Goal: Task Accomplishment & Management: Manage account settings

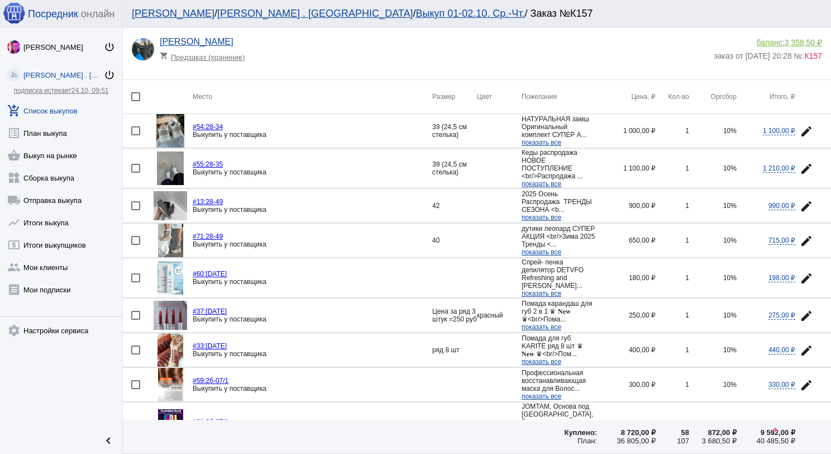
scroll to position [707, 0]
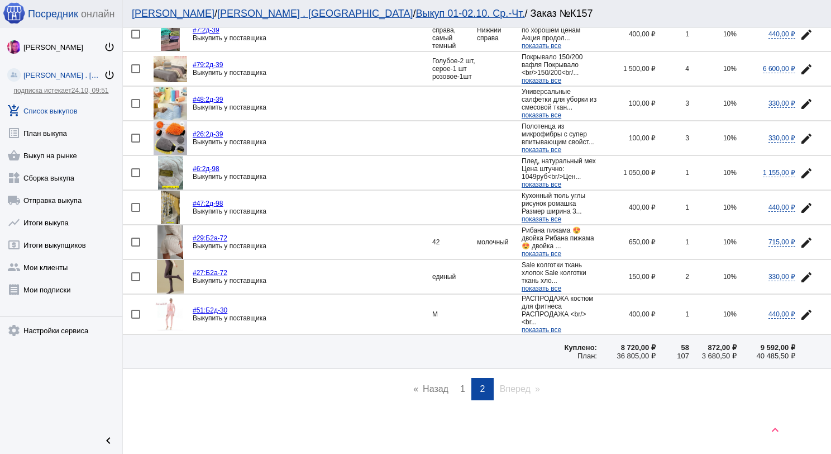
click at [64, 111] on link "add_shopping_cart Список выкупов" at bounding box center [61, 108] width 122 height 22
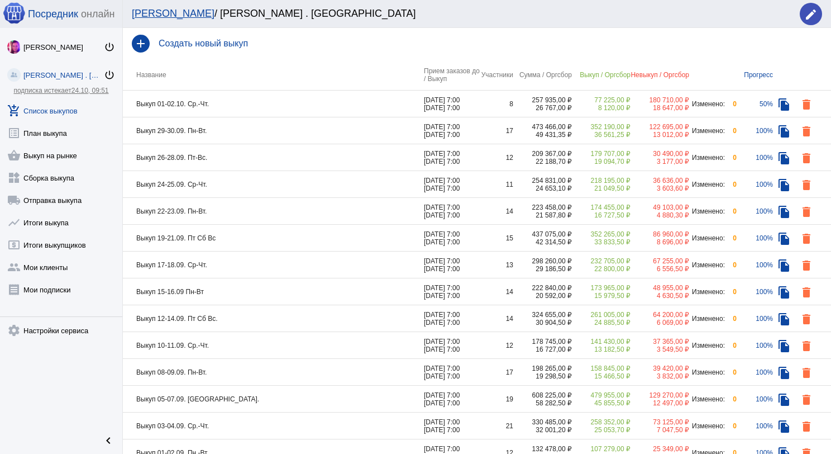
click at [282, 108] on td "Выкуп 01-02.10. Ср.-Чт." at bounding box center [273, 103] width 301 height 27
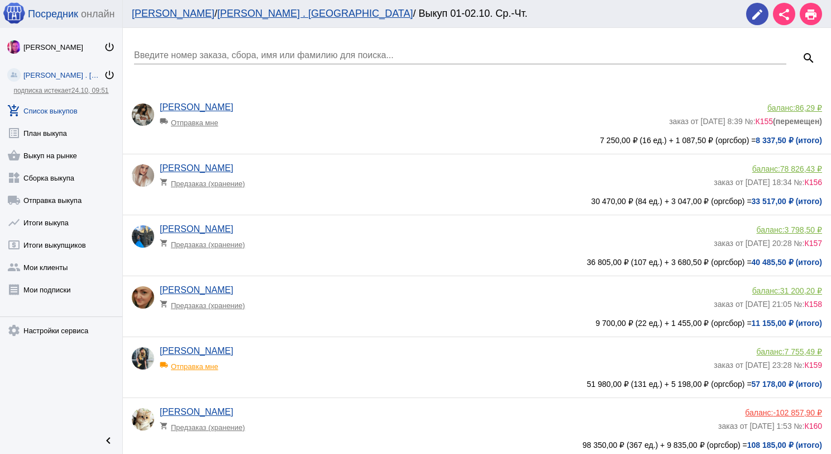
click at [311, 227] on div "Марина Адушева shopping_cart Предзаказ (хранение)" at bounding box center [437, 239] width 554 height 30
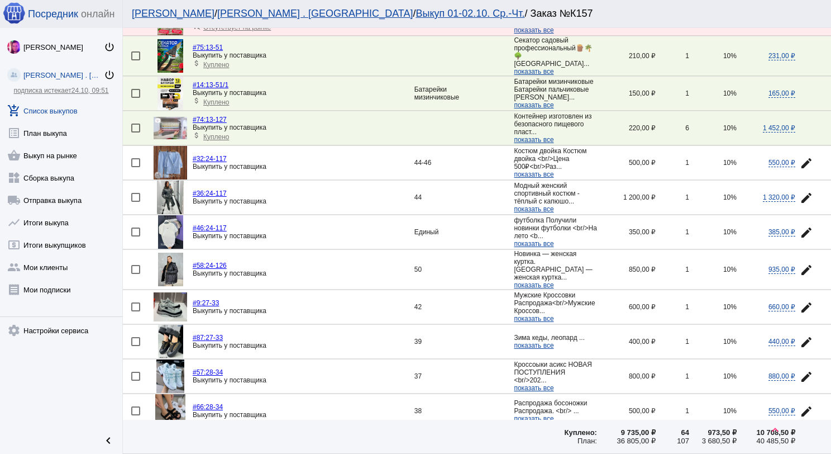
scroll to position [1504, 0]
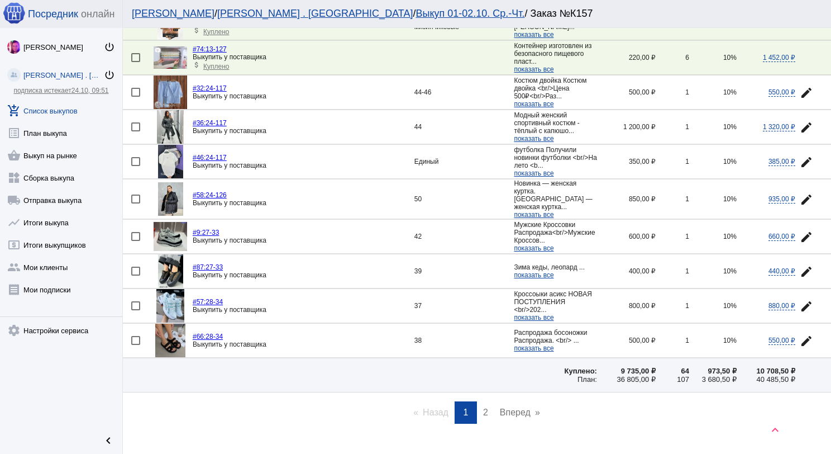
click at [478, 401] on link "page 2" at bounding box center [486, 412] width 16 height 22
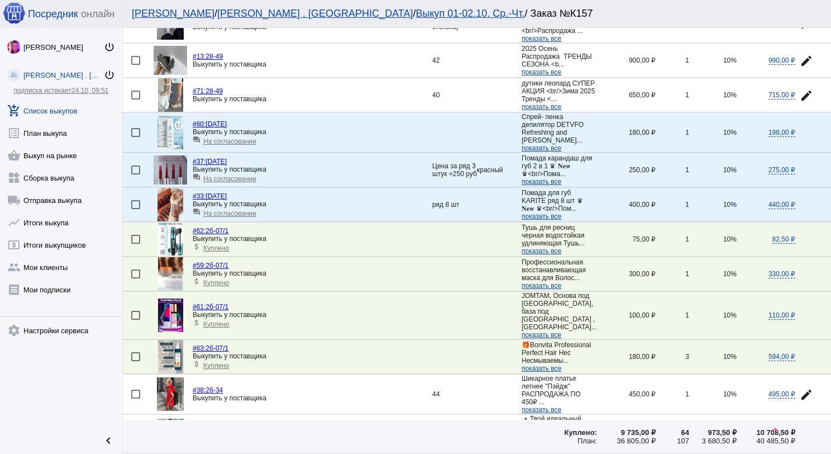
scroll to position [168, 0]
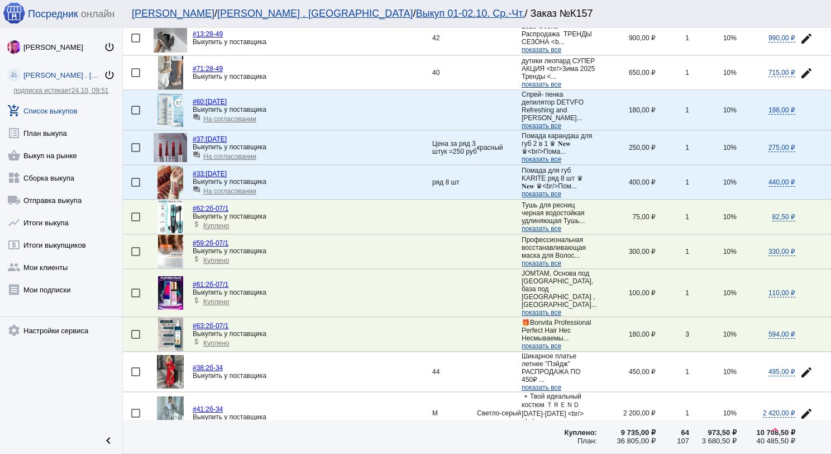
click at [243, 123] on span "На согласовании" at bounding box center [229, 119] width 53 height 8
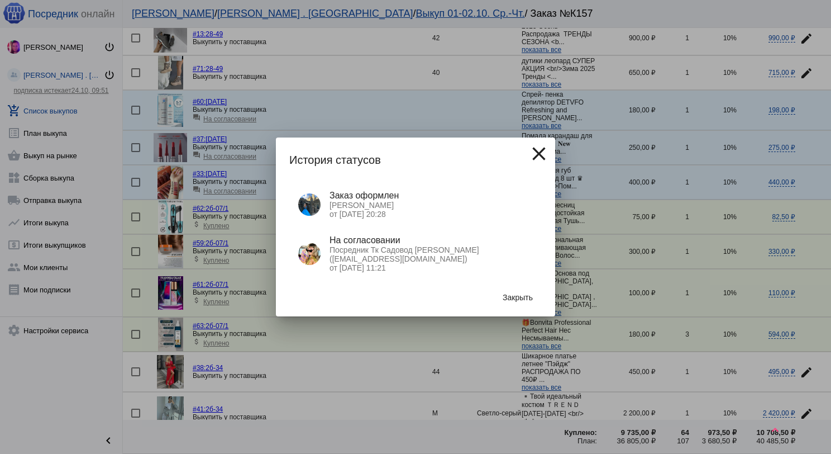
click at [519, 299] on span "Закрыть" at bounding box center [518, 297] width 30 height 9
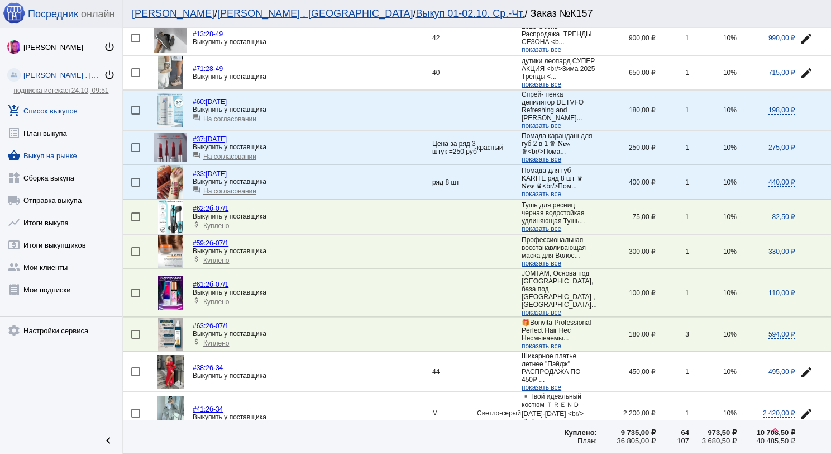
click at [54, 159] on link "shopping_basket Выкуп на рынке" at bounding box center [61, 153] width 122 height 22
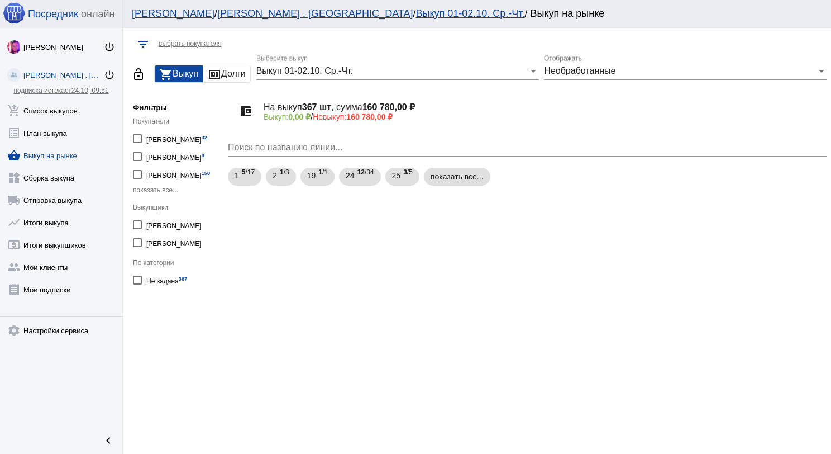
click at [599, 75] on span "Необработанные" at bounding box center [579, 70] width 71 height 9
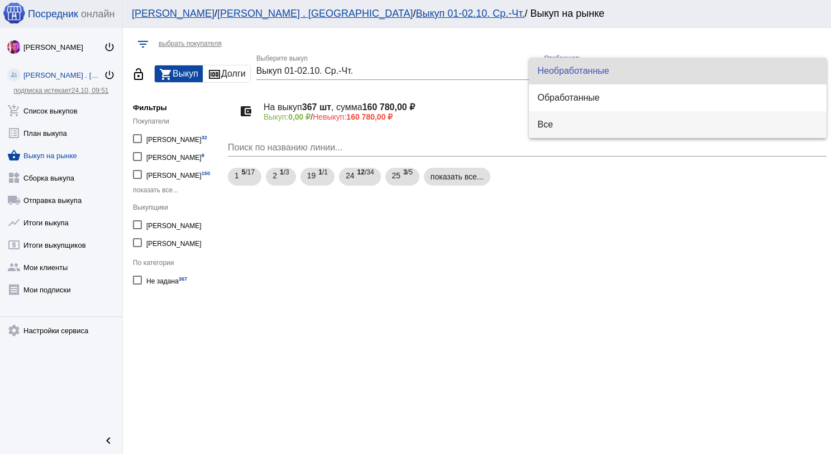
click at [611, 125] on span "Все" at bounding box center [678, 124] width 280 height 27
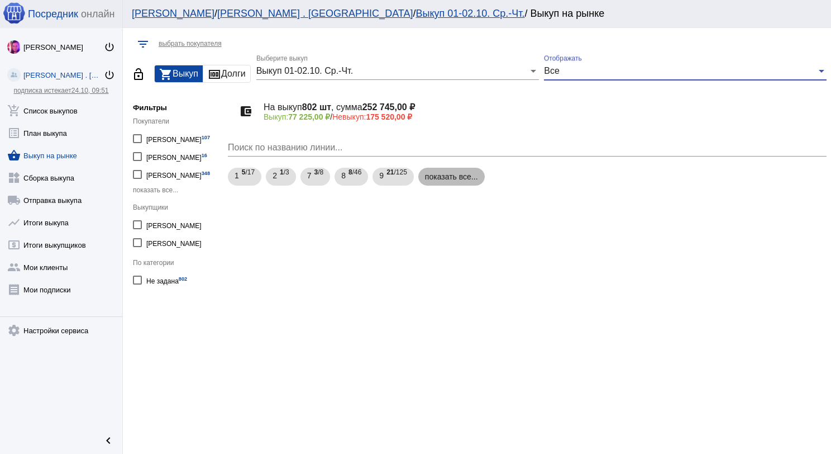
click at [464, 184] on mat-chip "показать все..." at bounding box center [451, 177] width 66 height 18
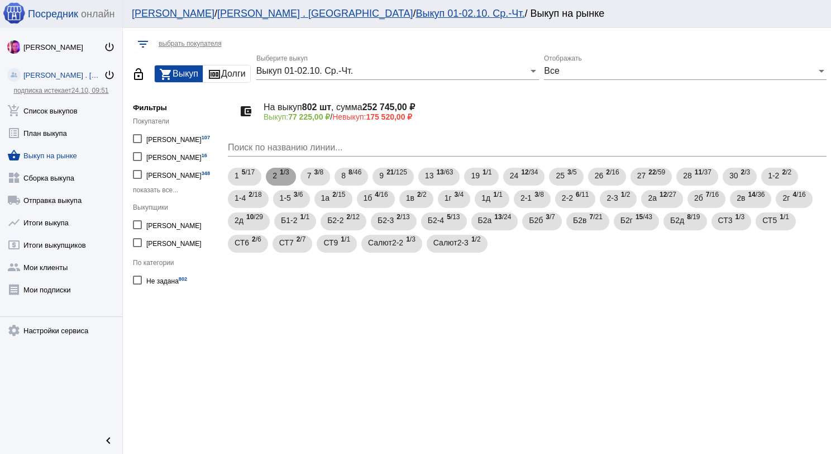
click at [290, 170] on mat-chip "2 1 /3" at bounding box center [281, 177] width 30 height 18
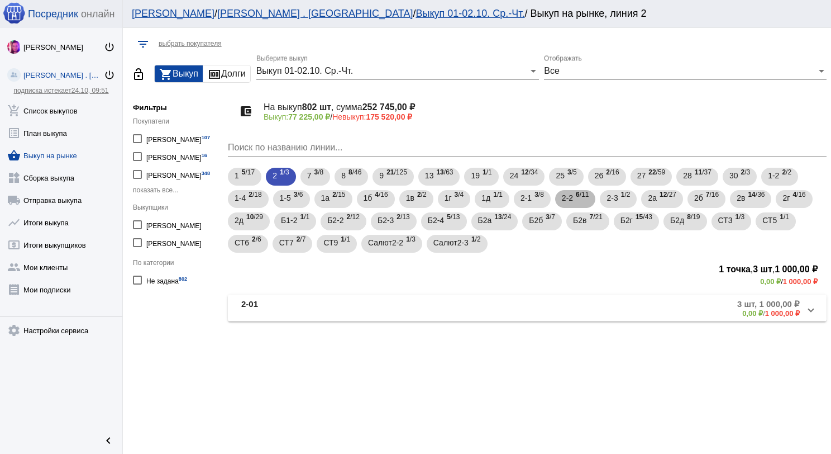
click at [573, 197] on span "2-2" at bounding box center [567, 198] width 11 height 20
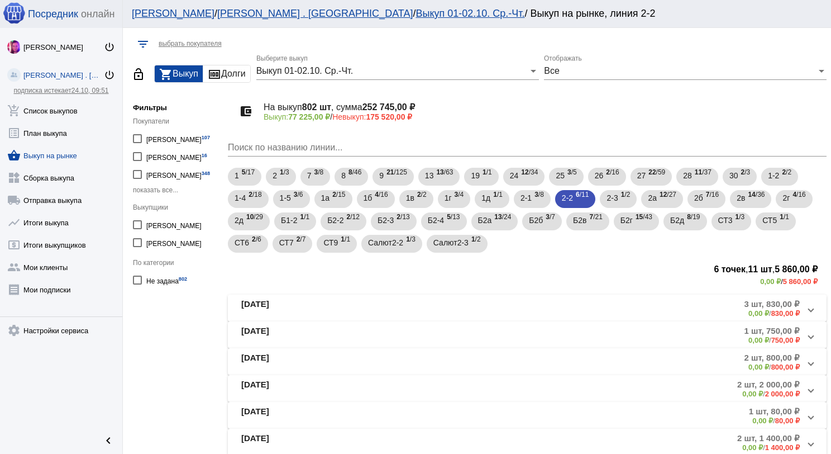
click at [346, 294] on div "account_balance_wallet На выкуп 802 шт , сумма 252 745,00 ₽ Выкуп: 77 225,00 ₽ …" at bounding box center [527, 273] width 599 height 364
click at [350, 297] on mat-expansion-panel-header "2-2-01 3 шт, 830,00 ₽ 0,00 ₽ / 830,00 ₽" at bounding box center [527, 307] width 599 height 27
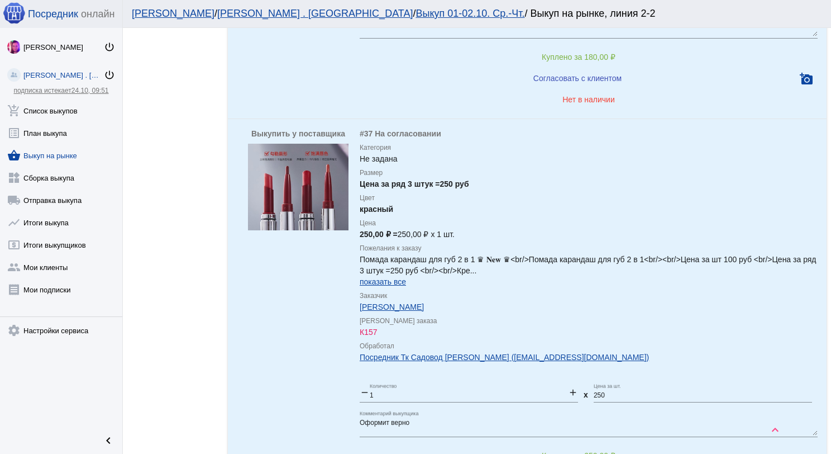
scroll to position [559, 0]
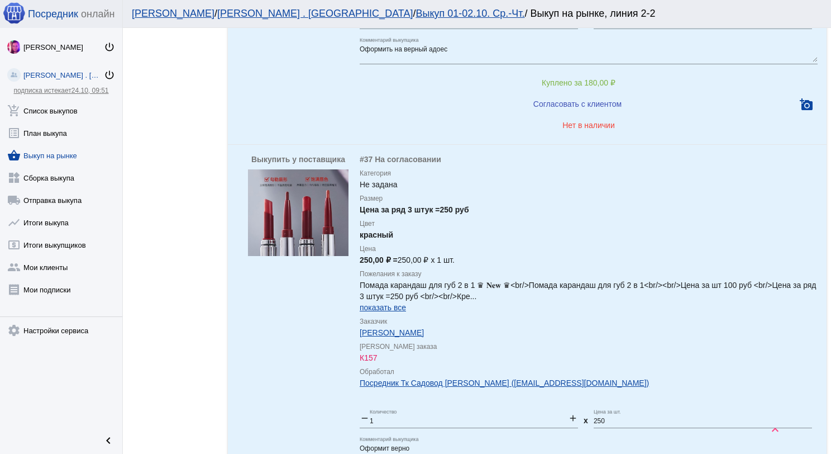
click at [278, 201] on img at bounding box center [298, 212] width 101 height 87
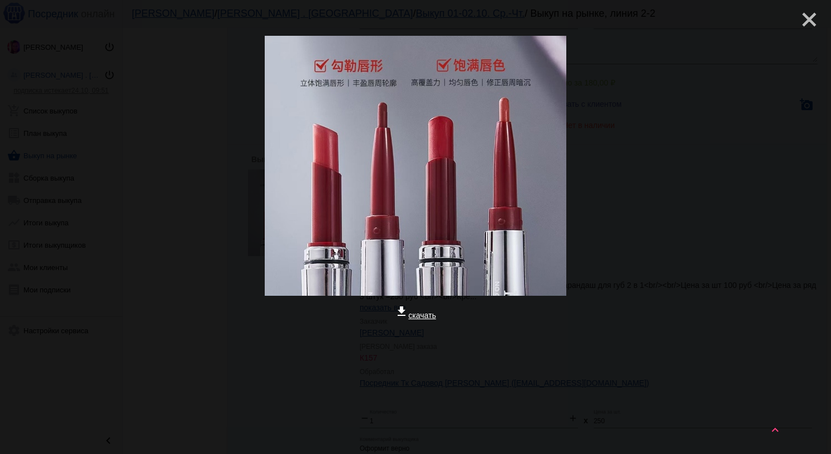
click at [799, 22] on mat-icon "close" at bounding box center [804, 14] width 13 height 13
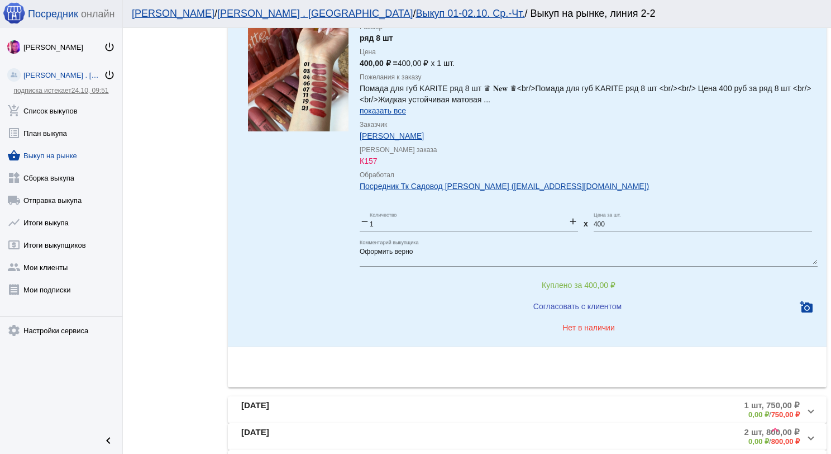
scroll to position [1084, 0]
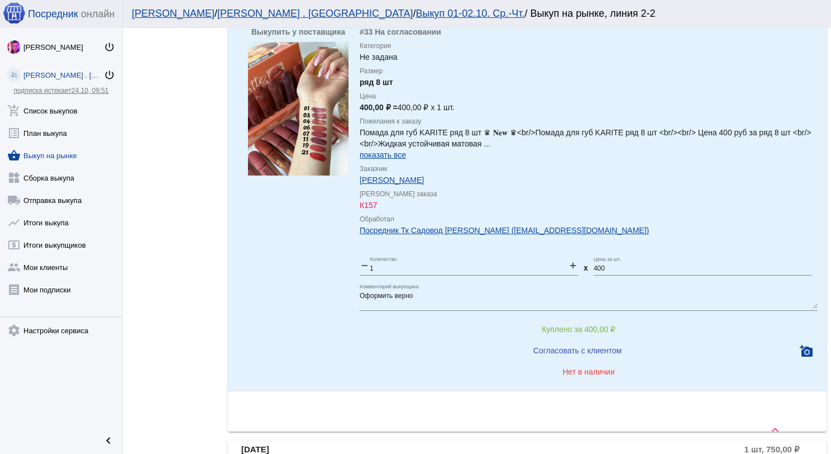
click at [318, 89] on img at bounding box center [298, 108] width 101 height 133
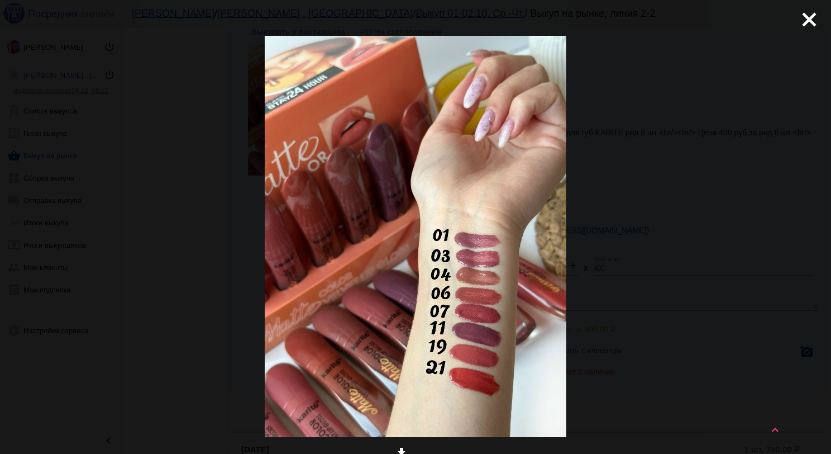
click at [802, 13] on mat-icon "close" at bounding box center [804, 14] width 13 height 13
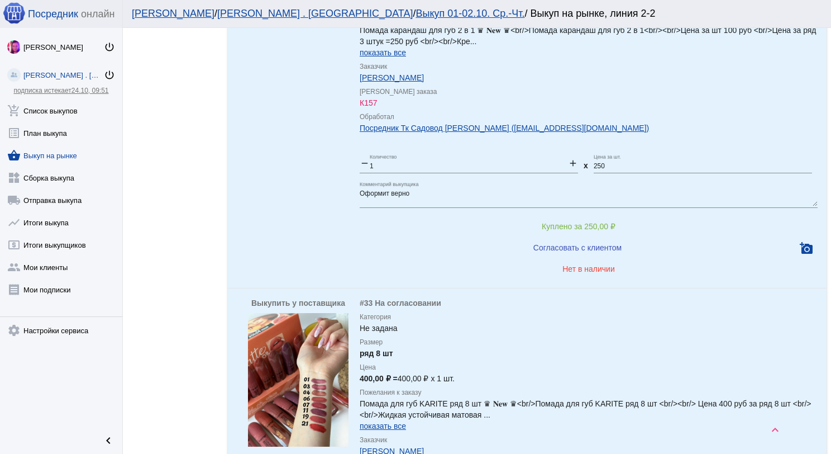
scroll to position [861, 0]
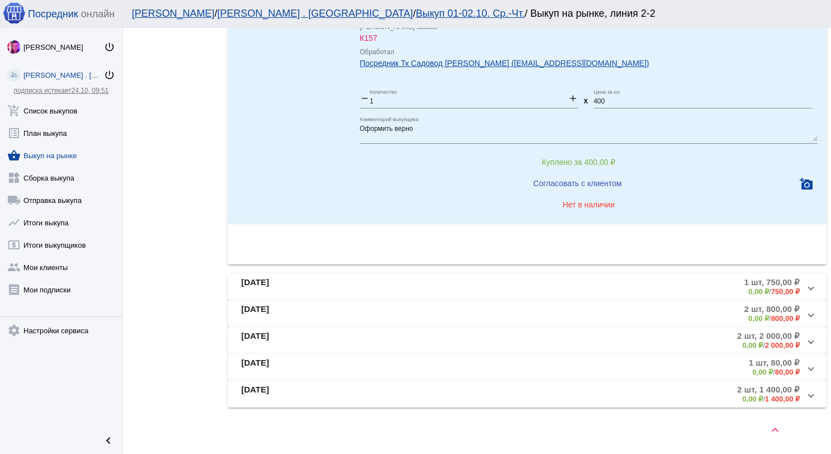
click at [446, 283] on mat-panel-description "1 шт, 750,00 ₽ 0,00 ₽ / 750,00 ₽" at bounding box center [616, 286] width 366 height 18
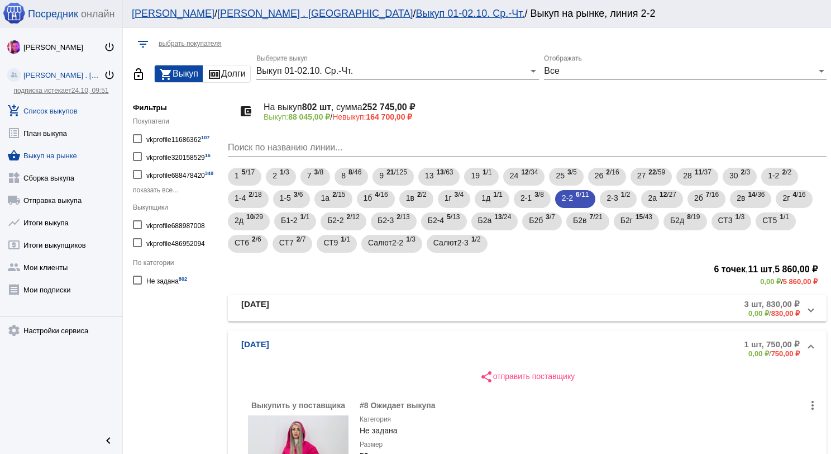
click at [70, 113] on link "add_shopping_cart Список выкупов" at bounding box center [61, 108] width 122 height 22
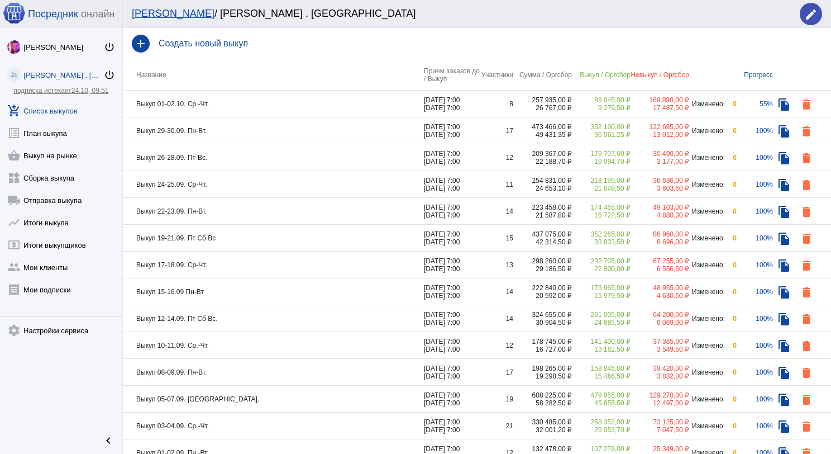
click at [313, 103] on td "Выкуп 01-02.10. Ср.-Чт." at bounding box center [273, 103] width 301 height 27
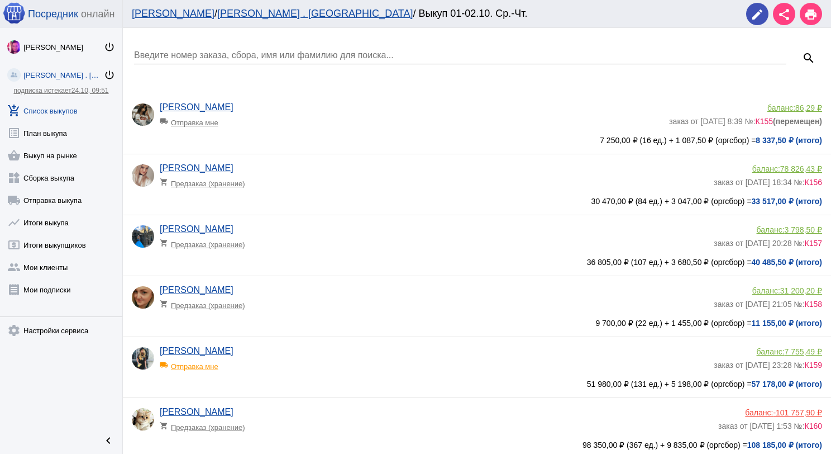
click at [311, 229] on div "Марина Адушева shopping_cart Предзаказ (хранение)" at bounding box center [437, 239] width 554 height 30
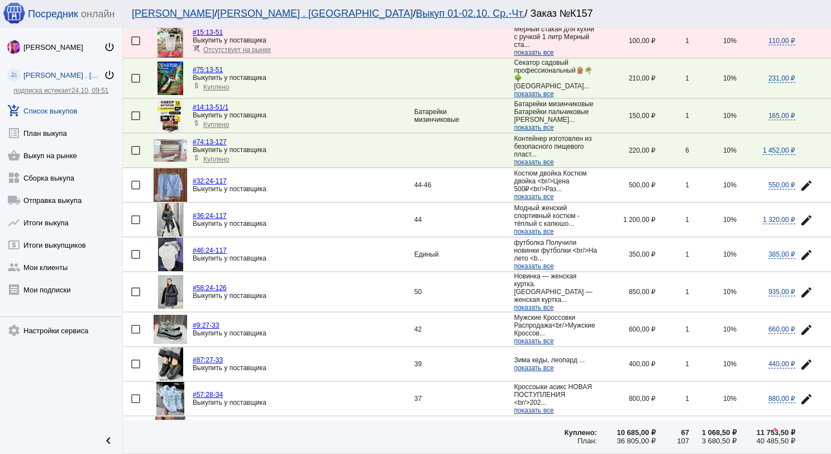
scroll to position [1504, 0]
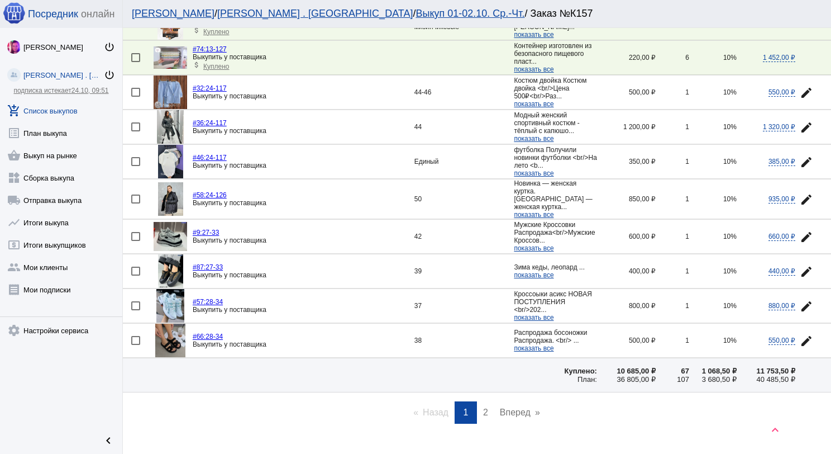
click at [483, 407] on span "2" at bounding box center [485, 411] width 5 height 9
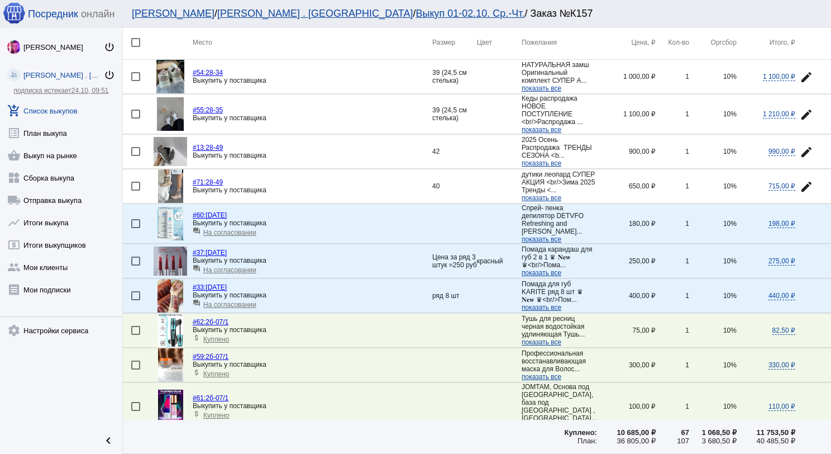
scroll to position [56, 0]
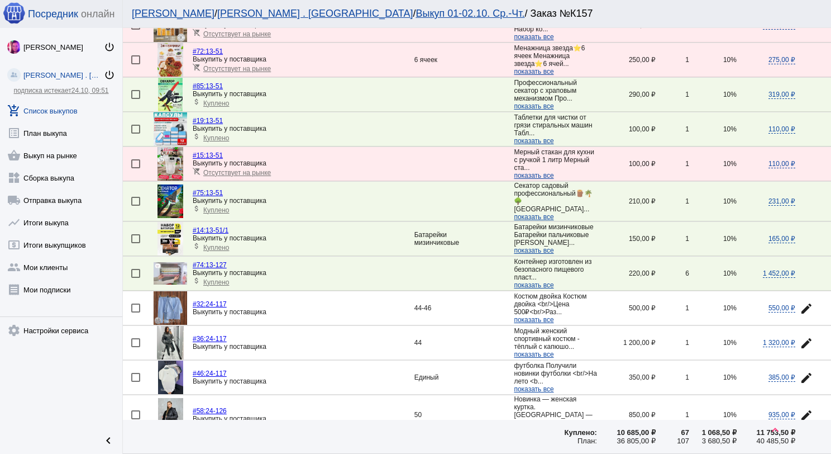
scroll to position [1504, 0]
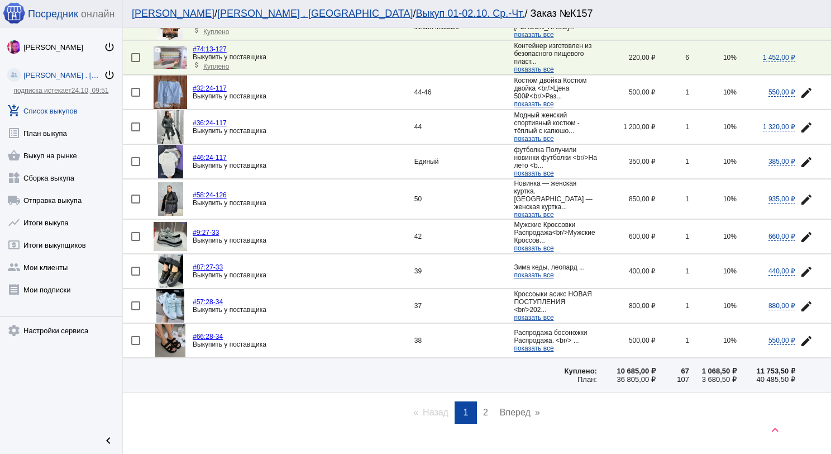
click at [483, 407] on span "2" at bounding box center [485, 411] width 5 height 9
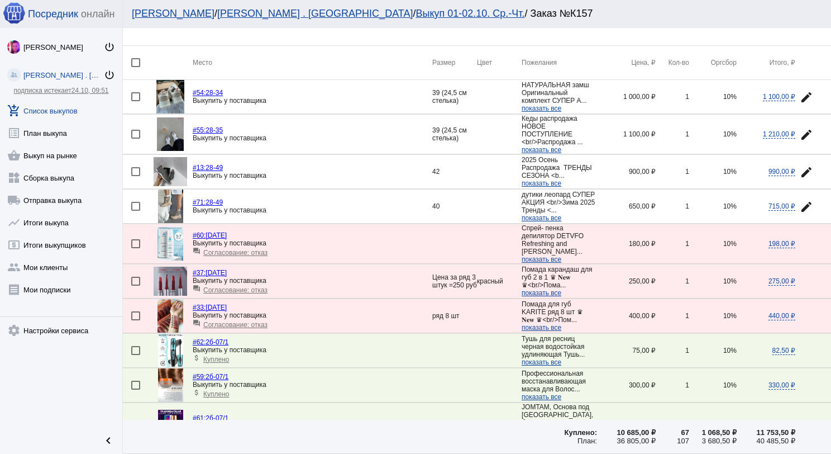
scroll to position [0, 0]
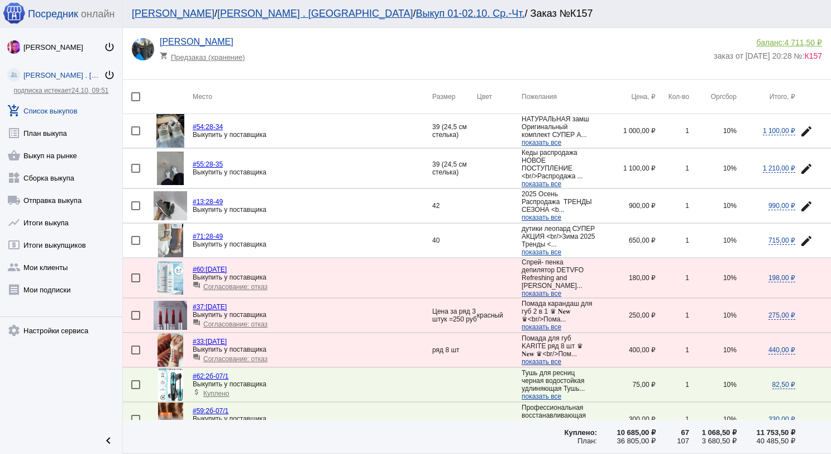
click at [802, 40] on span "4 711,50 ₽" at bounding box center [803, 42] width 37 height 9
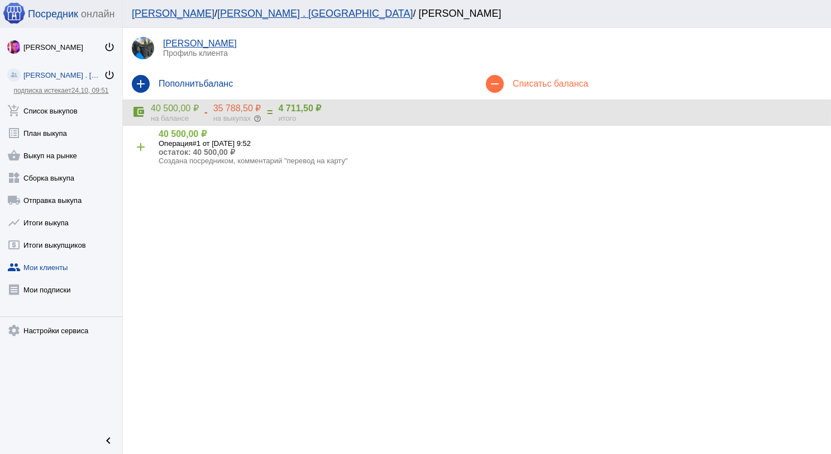
click at [235, 107] on div "35 788,50 ₽" at bounding box center [237, 108] width 48 height 11
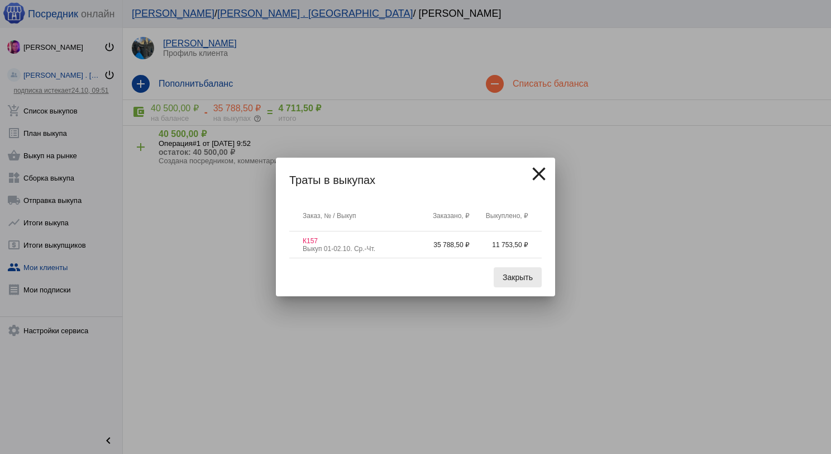
click at [515, 282] on button "Закрыть" at bounding box center [518, 277] width 48 height 20
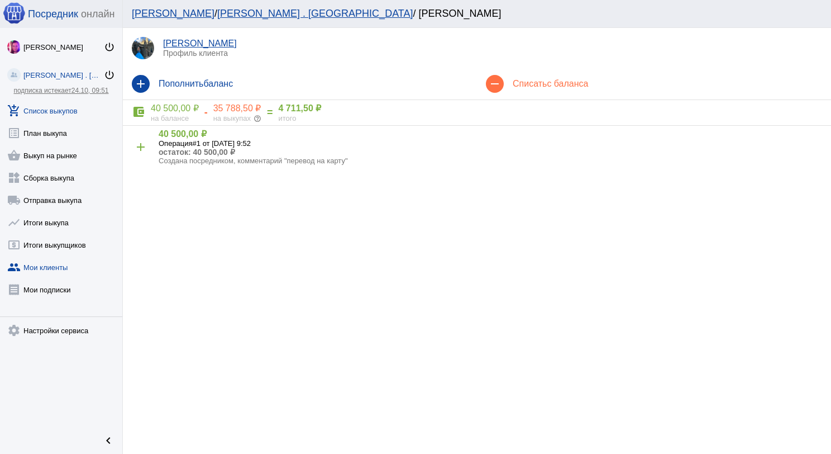
click at [67, 112] on link "add_shopping_cart Список выкупов" at bounding box center [61, 108] width 122 height 22
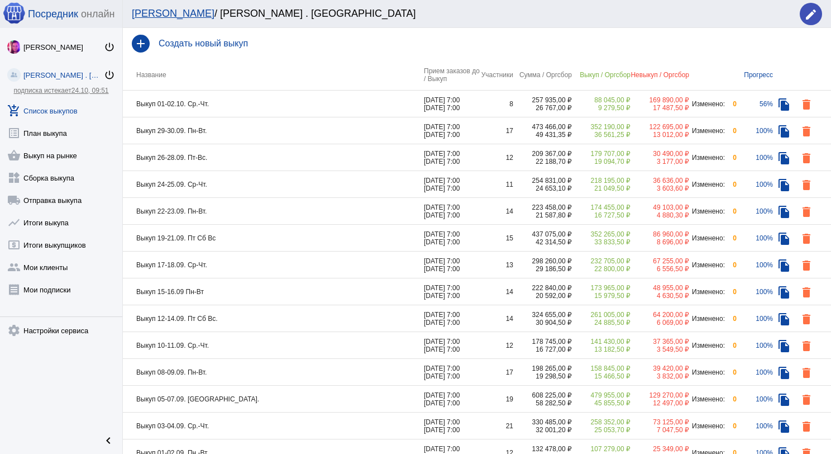
click at [282, 111] on td "Выкуп 01-02.10. Ср.-Чт." at bounding box center [273, 103] width 301 height 27
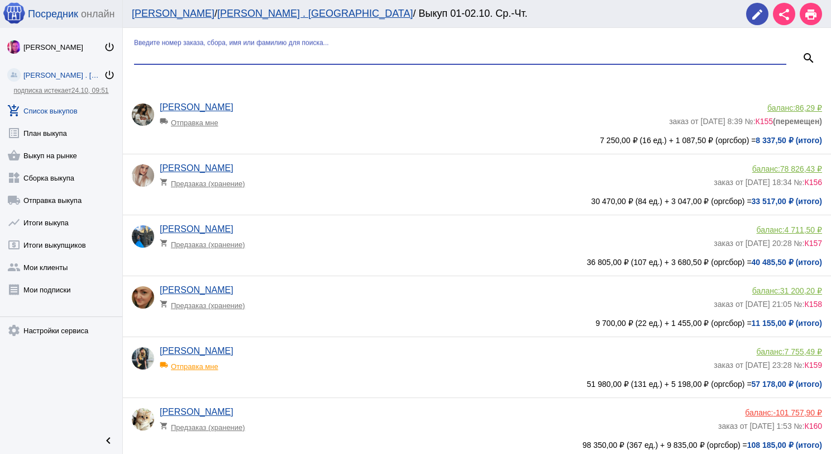
click at [265, 51] on input "Введите номер заказа, сбора, имя или фамилию для поиска..." at bounding box center [460, 55] width 652 height 10
type input "кар"
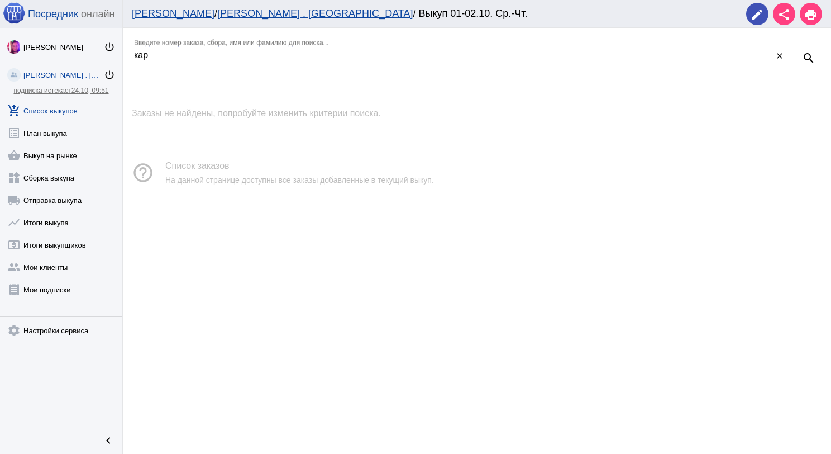
click at [51, 109] on link "add_shopping_cart Список выкупов" at bounding box center [61, 108] width 122 height 22
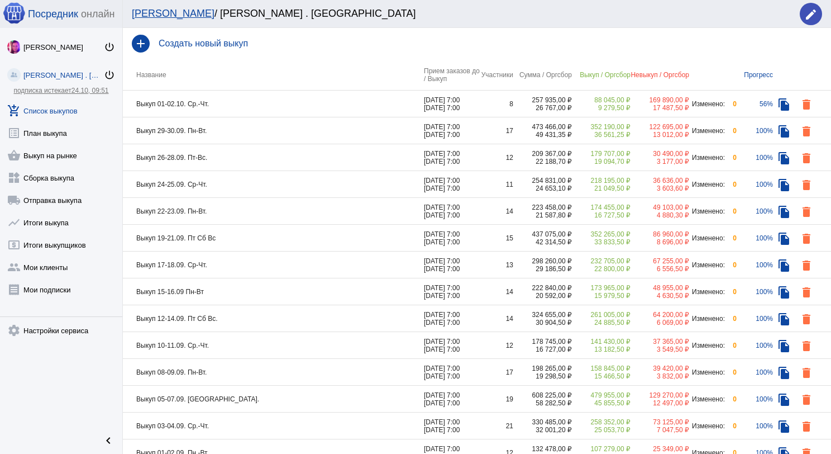
click at [240, 132] on td "Выкуп 29-30.09. Пн-Вт." at bounding box center [273, 130] width 301 height 27
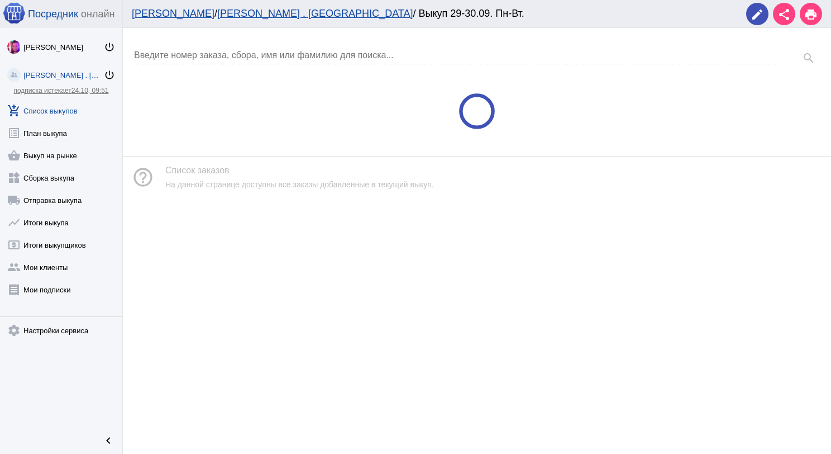
click at [214, 55] on input "Введите номер заказа, сбора, имя или фамилию для поиска..." at bounding box center [460, 55] width 652 height 10
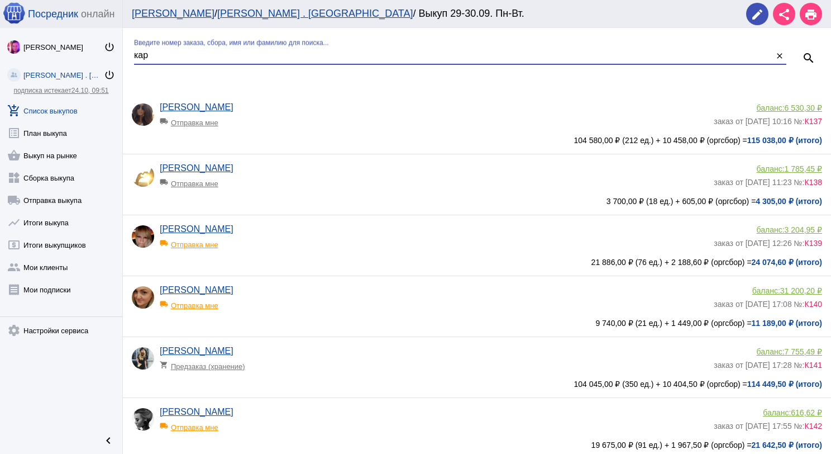
type input "кар"
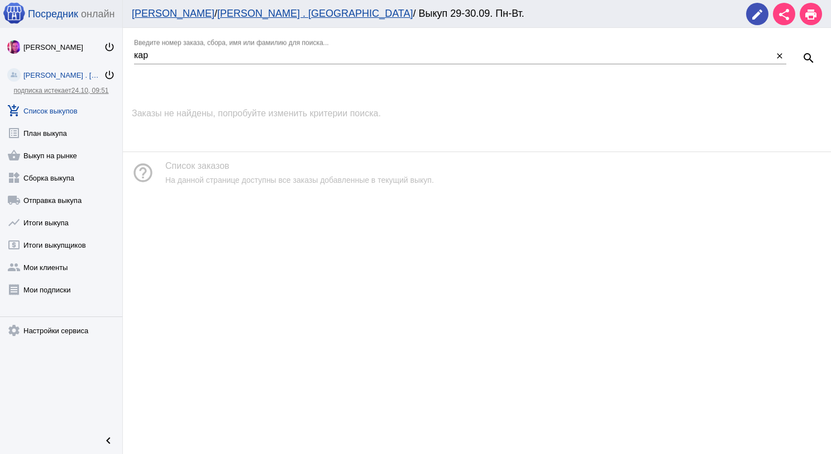
click at [70, 115] on link "add_shopping_cart Список выкупов" at bounding box center [61, 108] width 122 height 22
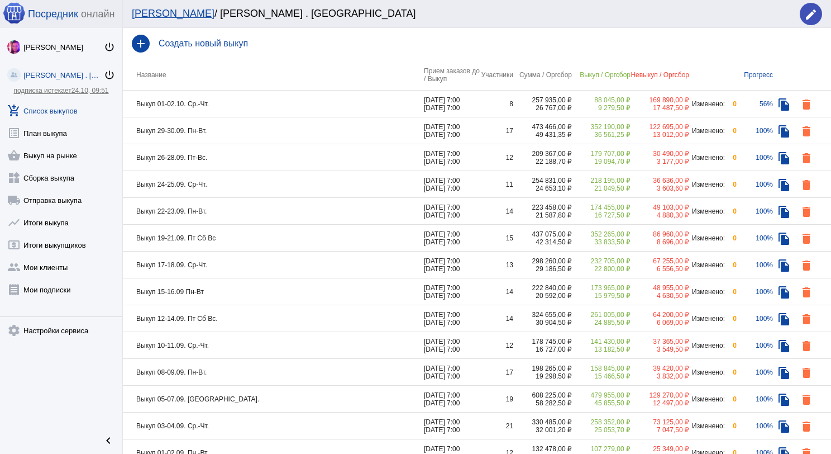
click at [252, 157] on td "Выкуп 26-28.09. Пт-Вс." at bounding box center [273, 157] width 301 height 27
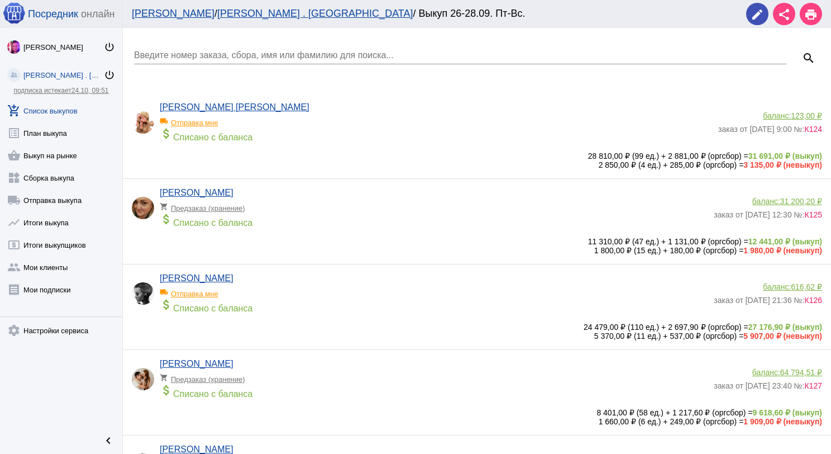
click at [212, 45] on div "Введите номер заказа, сбора, имя или фамилию для поиска..." at bounding box center [460, 51] width 652 height 25
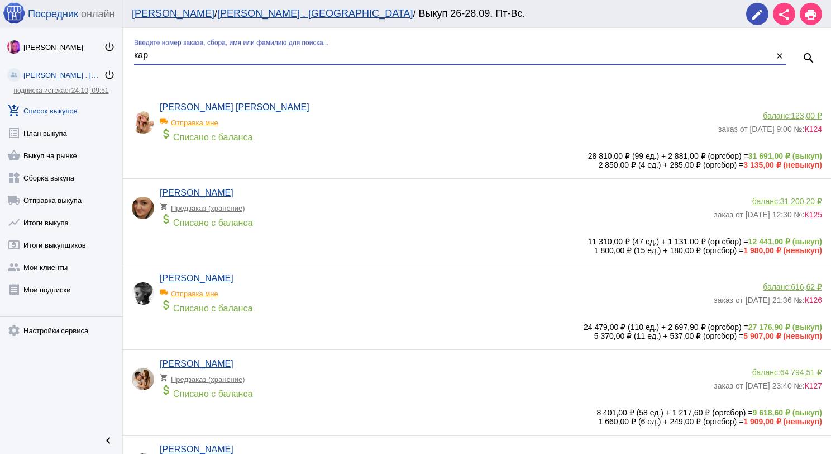
type input "кар"
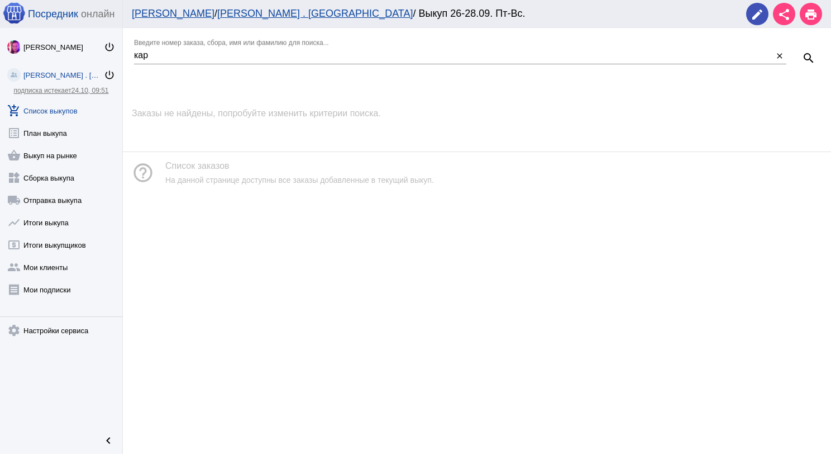
click at [60, 110] on link "add_shopping_cart Список выкупов" at bounding box center [61, 108] width 122 height 22
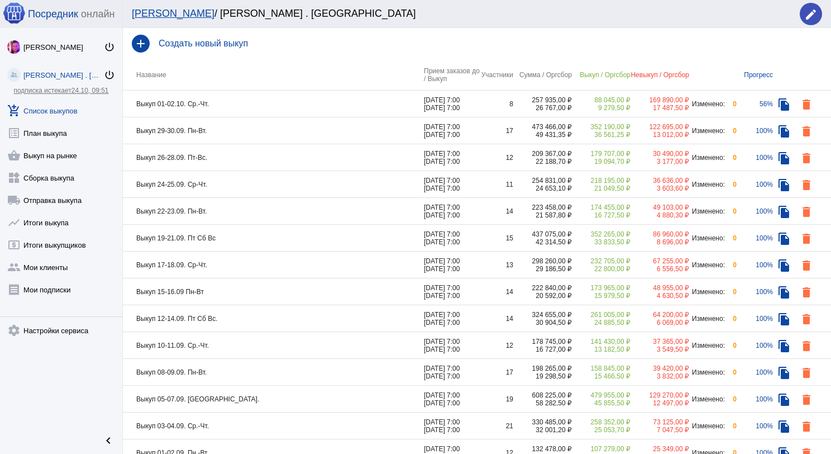
click at [236, 163] on td "Выкуп 26-28.09. Пт-Вс." at bounding box center [273, 157] width 301 height 27
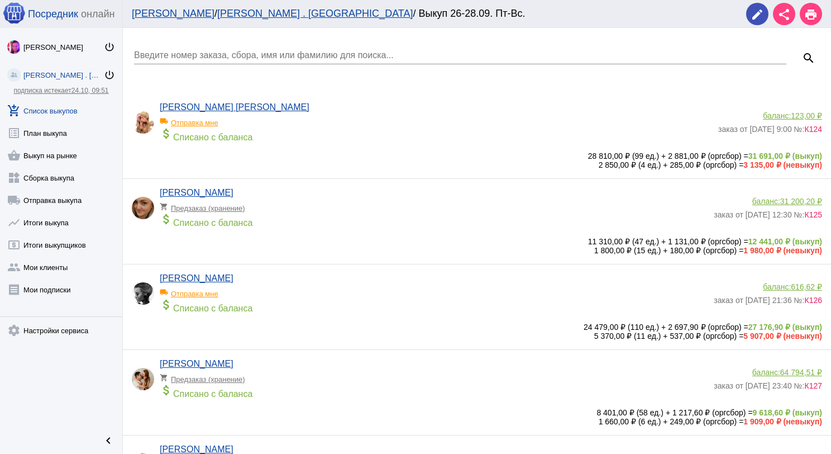
click at [208, 55] on input "Введите номер заказа, сбора, имя или фамилию для поиска..." at bounding box center [460, 55] width 652 height 10
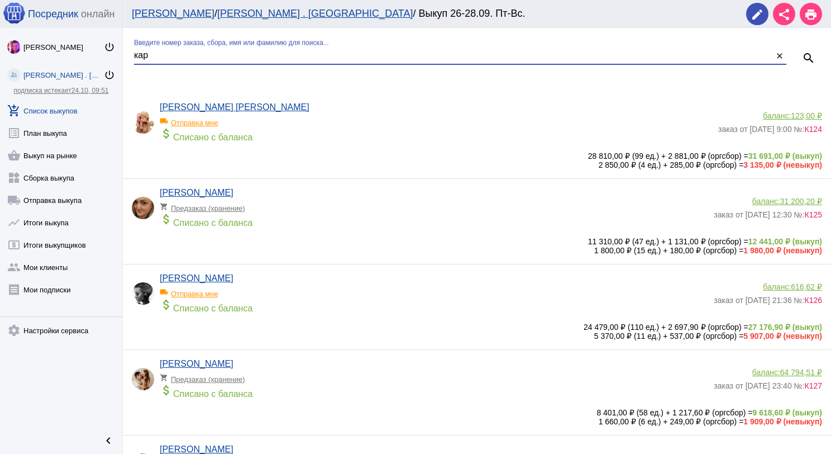
type input "кар"
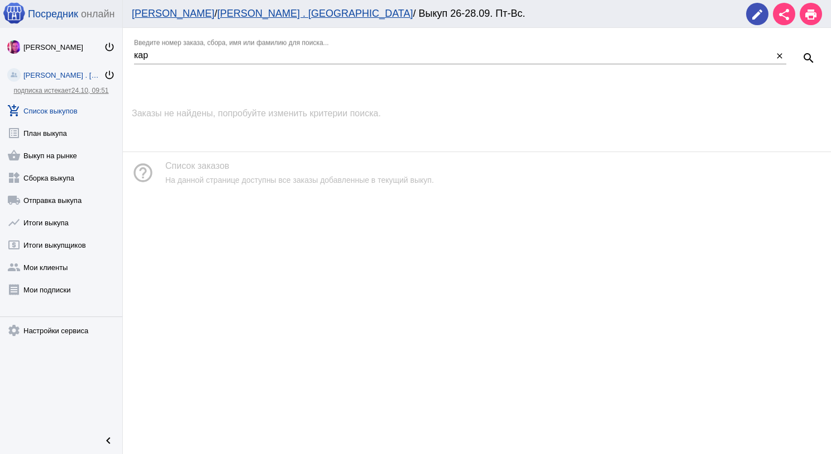
click at [55, 109] on link "add_shopping_cart Список выкупов" at bounding box center [61, 108] width 122 height 22
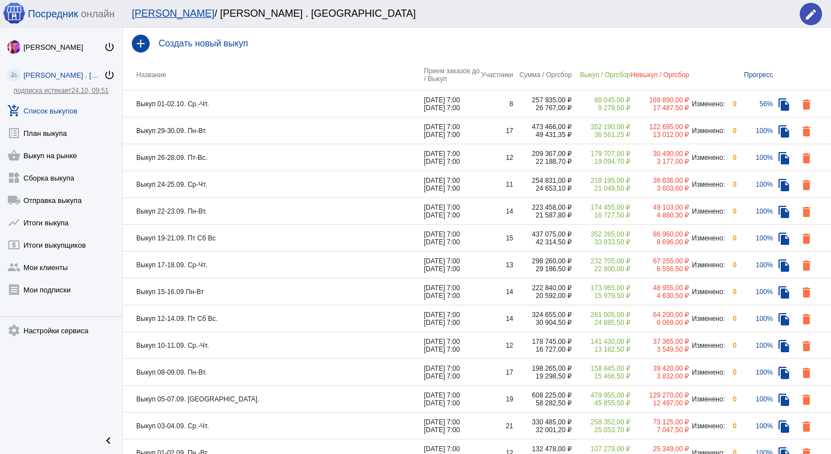
click at [238, 160] on td "Выкуп 26-28.09. Пт-Вс." at bounding box center [273, 157] width 301 height 27
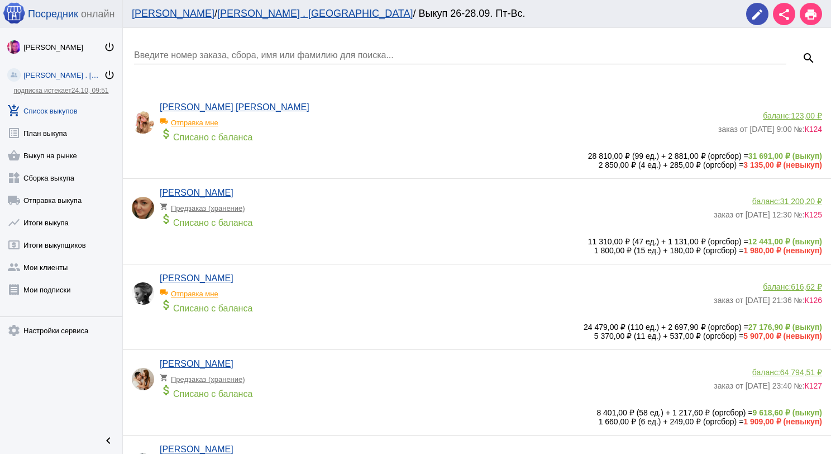
click at [234, 54] on input "Введите номер заказа, сбора, имя или фамилию для поиска..." at bounding box center [460, 55] width 652 height 10
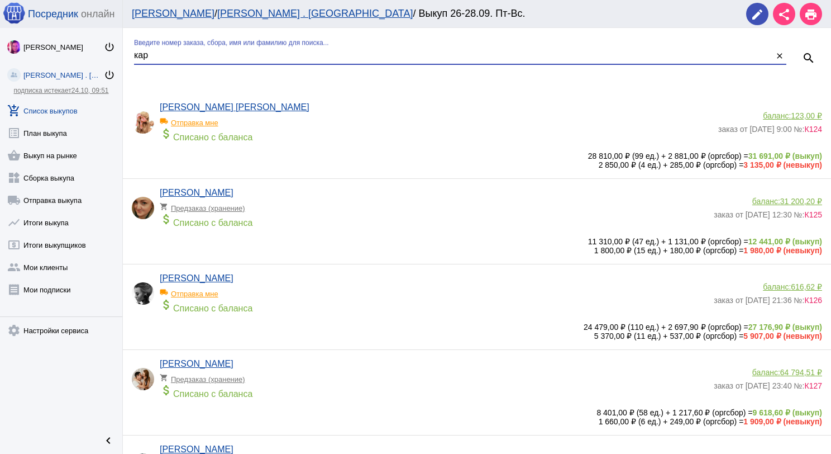
type input "кар"
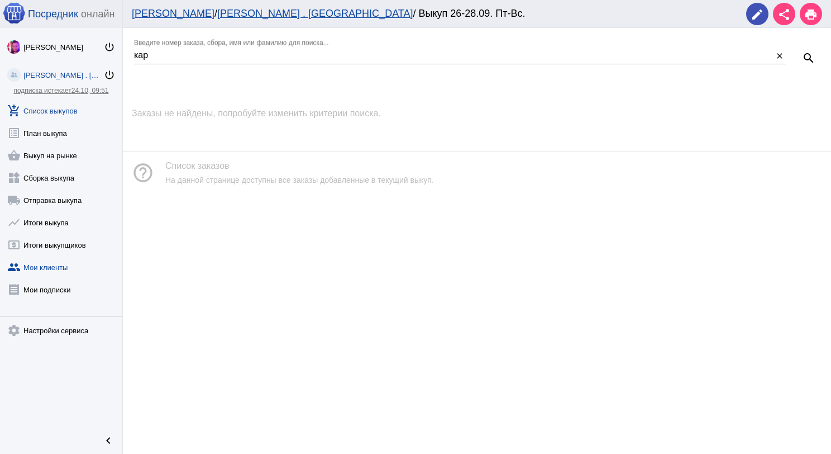
click at [48, 263] on link "group Мои клиенты" at bounding box center [61, 265] width 122 height 22
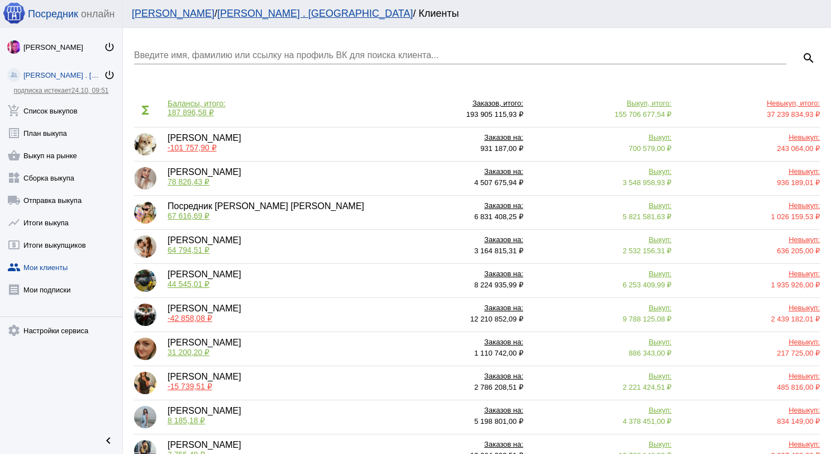
click at [264, 56] on input "Введите имя, фамилию или ссылку на профиль ВК для поиска клиента..." at bounding box center [460, 55] width 652 height 10
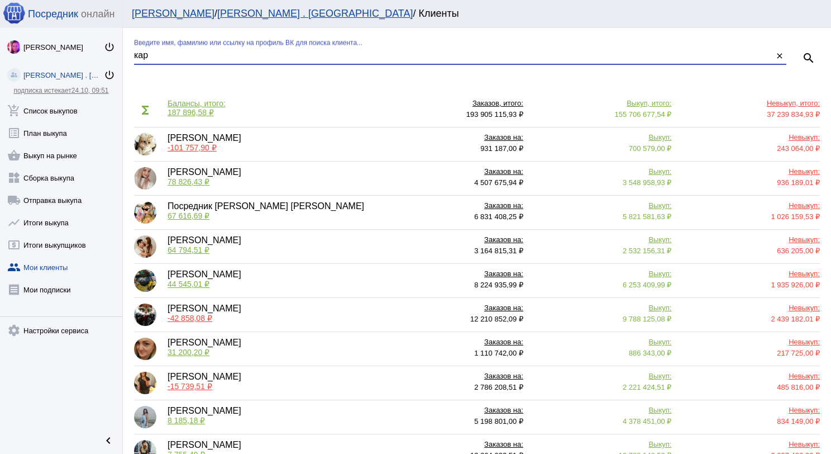
type input "кар"
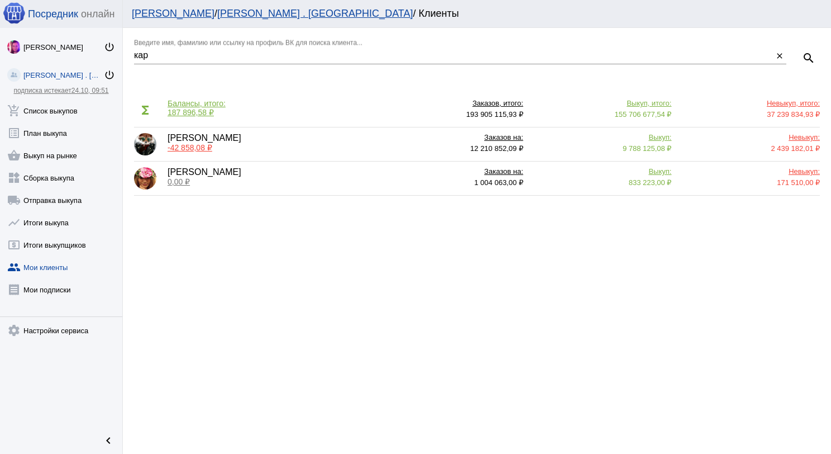
click at [191, 149] on span "-42 858,08 ₽" at bounding box center [190, 147] width 45 height 9
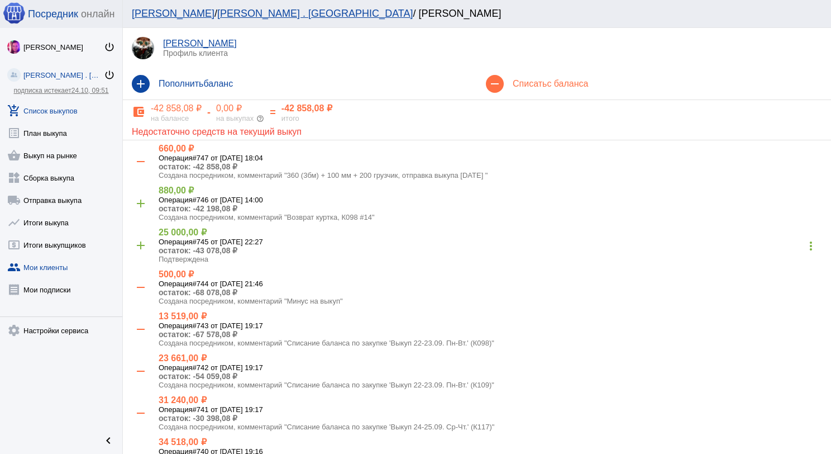
click at [40, 113] on link "add_shopping_cart Список выкупов" at bounding box center [61, 108] width 122 height 22
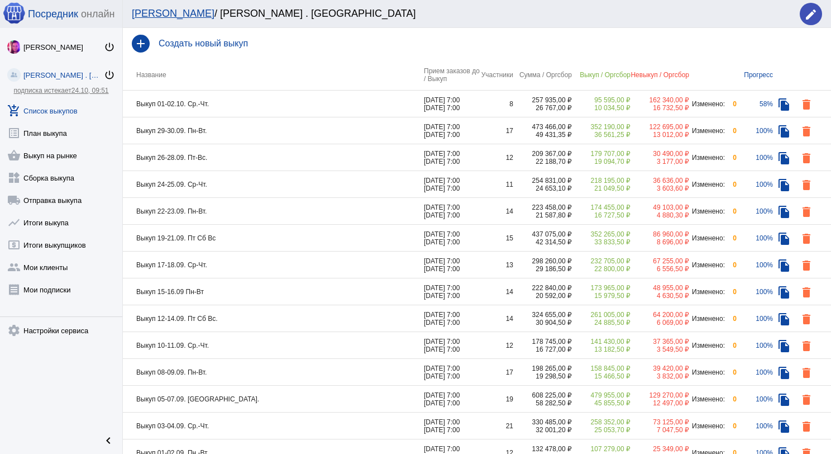
click at [246, 124] on td "Выкуп 29-30.09. Пн-Вт." at bounding box center [273, 130] width 301 height 27
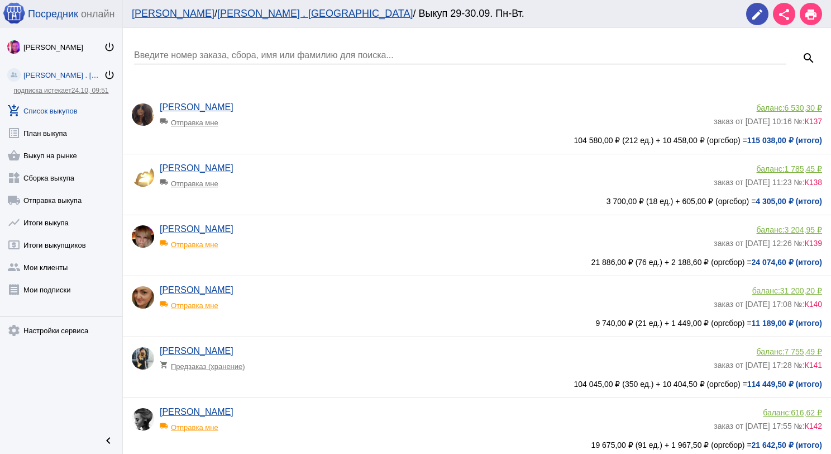
click at [221, 57] on input "Введите номер заказа, сбора, имя или фамилию для поиска..." at bounding box center [460, 55] width 652 height 10
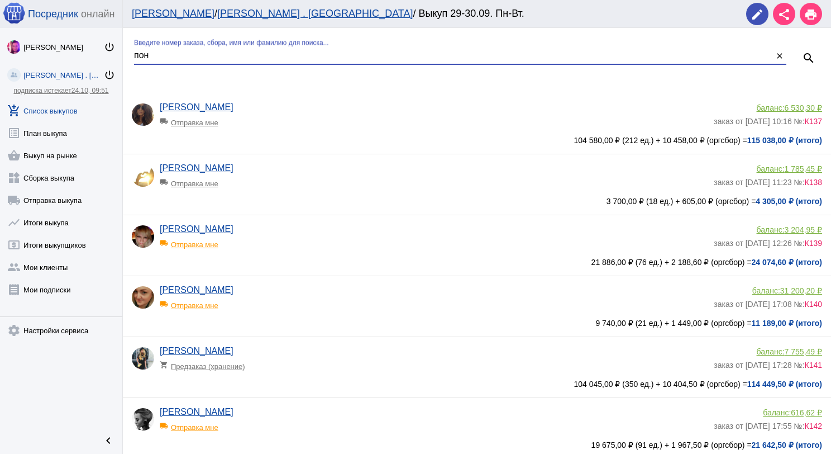
type input "пон"
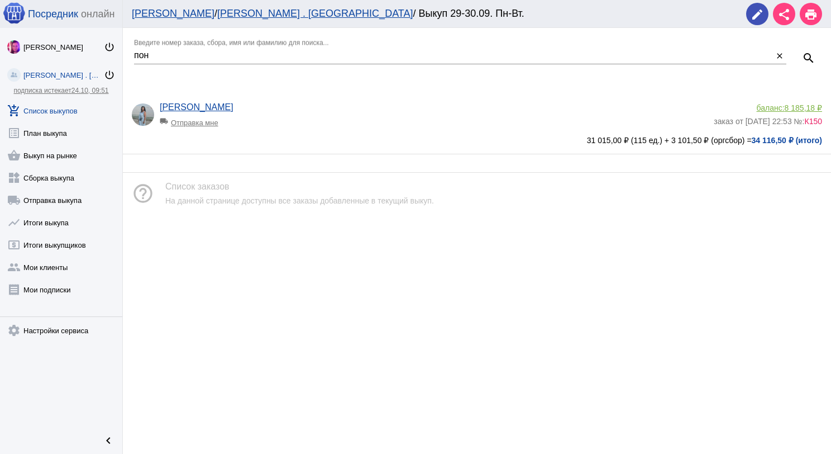
click at [794, 109] on span "8 185,18 ₽" at bounding box center [803, 107] width 37 height 9
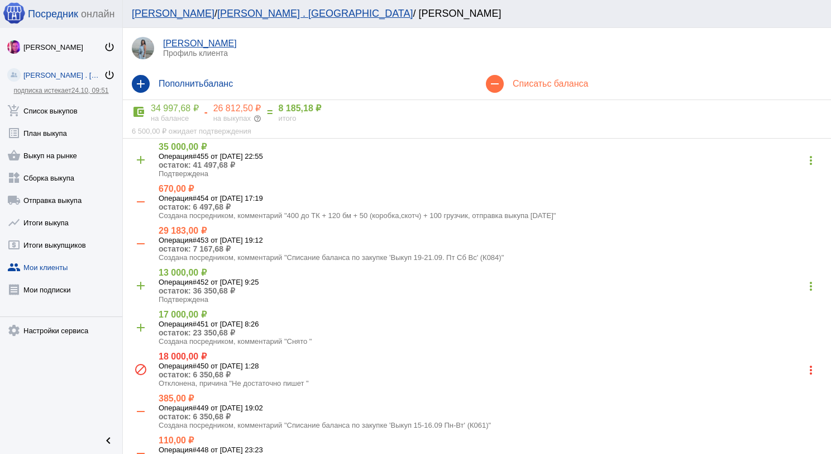
click at [538, 83] on h4 "Списать с баланса" at bounding box center [667, 84] width 309 height 10
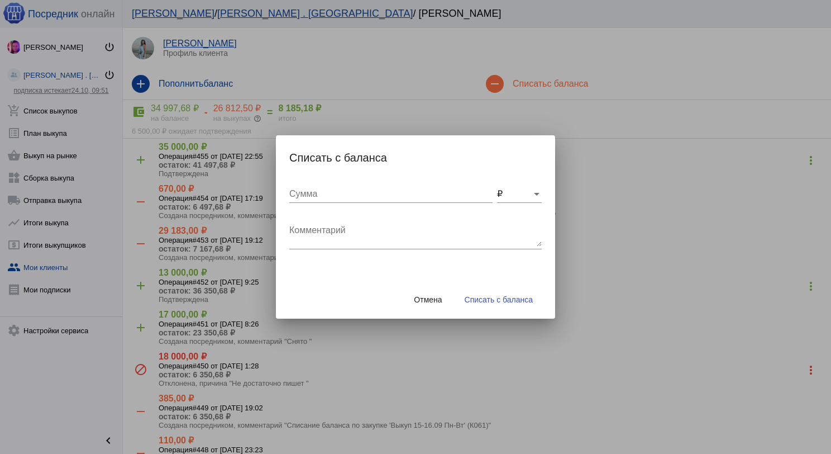
click at [331, 232] on textarea "Комментарий" at bounding box center [415, 235] width 252 height 22
type textarea "2"
click at [436, 304] on button "Отмена" at bounding box center [428, 299] width 46 height 20
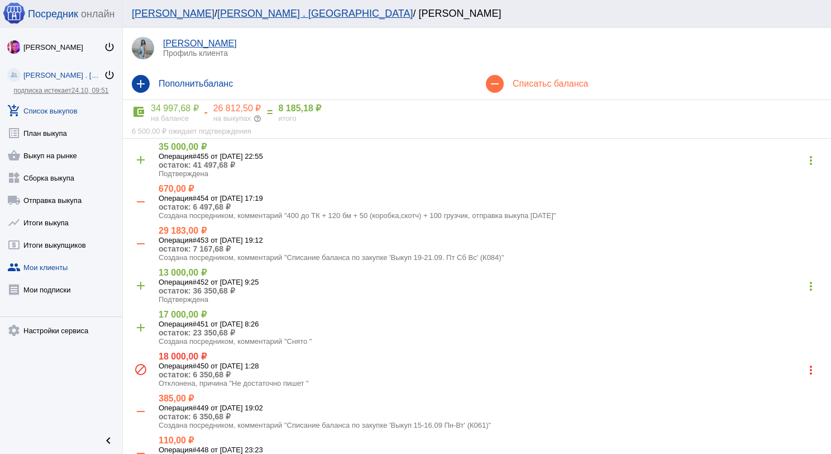
click at [70, 106] on link "add_shopping_cart Список выкупов" at bounding box center [61, 108] width 122 height 22
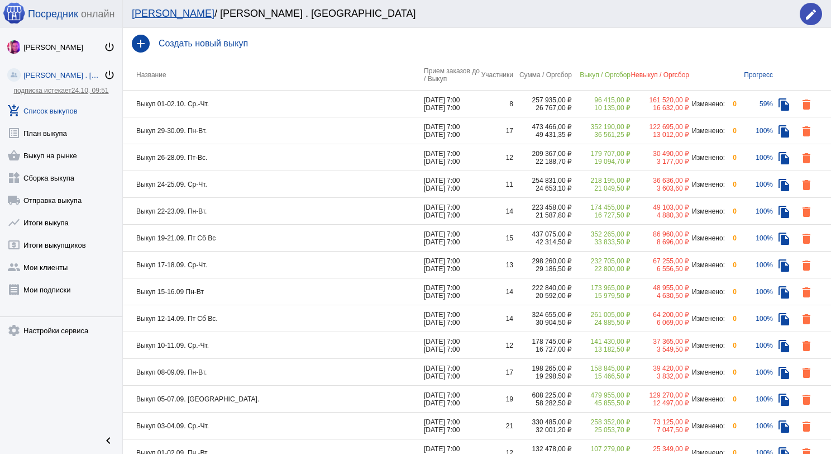
click at [247, 106] on td "Выкуп 01-02.10. Ср.-Чт." at bounding box center [273, 103] width 301 height 27
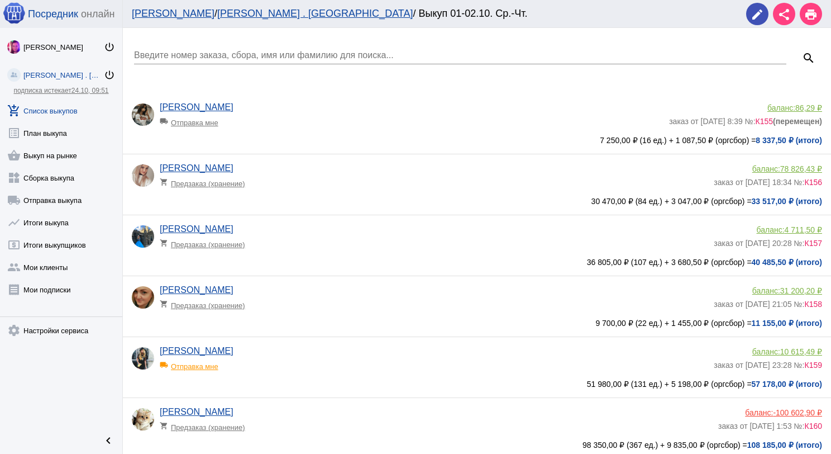
click at [290, 244] on app-delivery-type "shopping_cart Предзаказ (хранение)" at bounding box center [434, 241] width 549 height 15
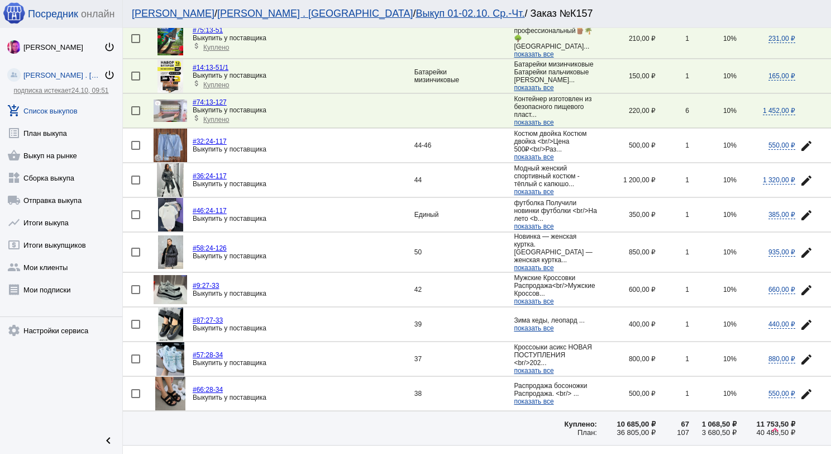
scroll to position [1449, 0]
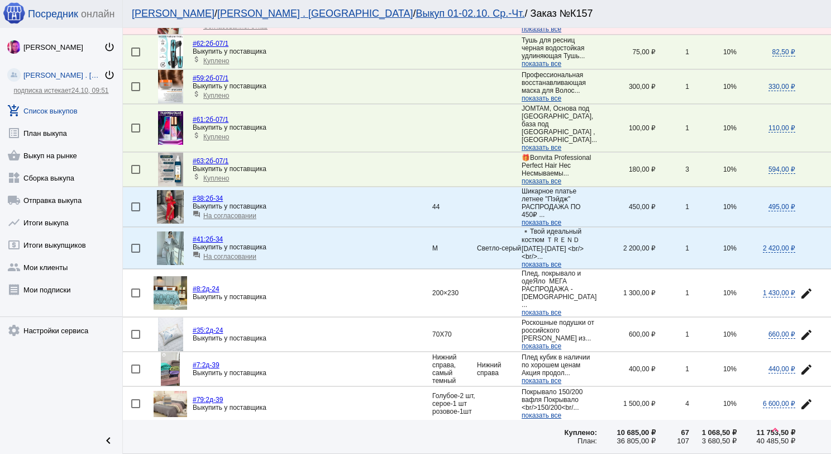
scroll to position [335, 0]
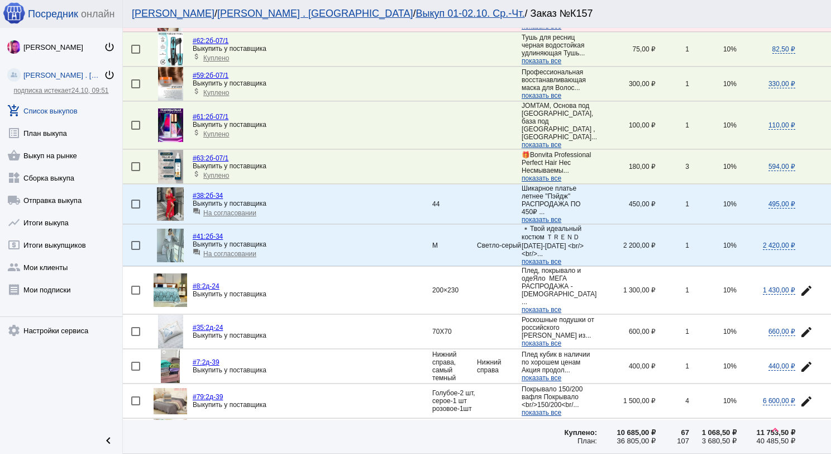
click at [177, 211] on img at bounding box center [170, 204] width 27 height 34
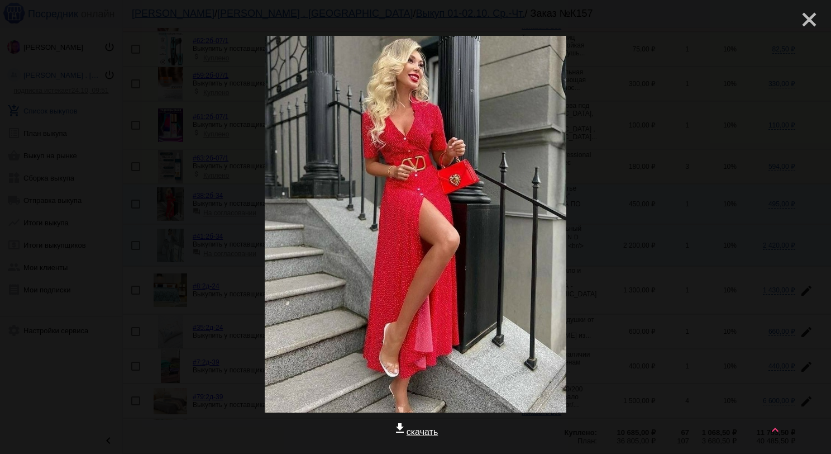
click at [798, 21] on mat-icon "close" at bounding box center [804, 14] width 13 height 13
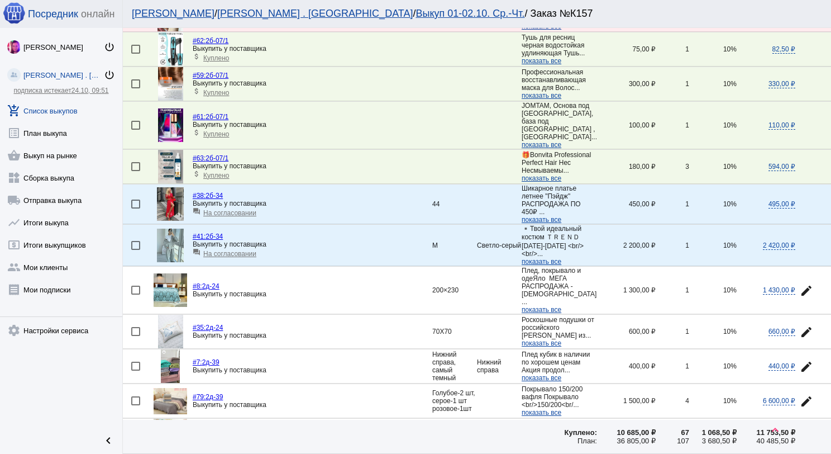
click at [165, 256] on img at bounding box center [170, 245] width 27 height 34
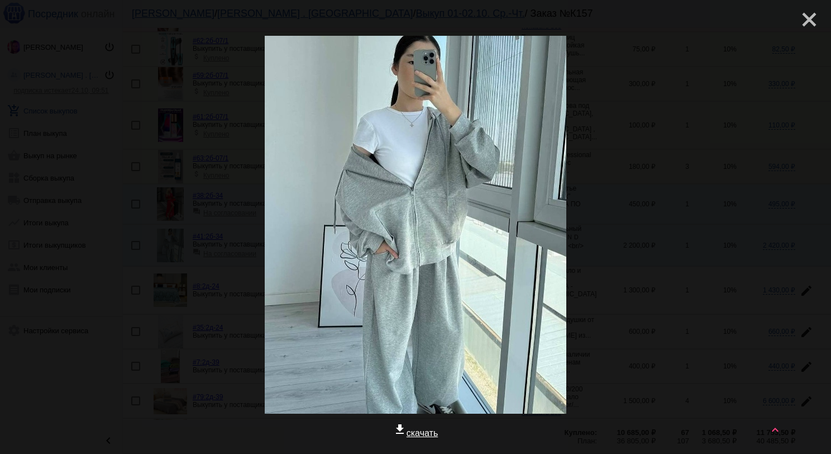
click at [808, 17] on mat-icon "close" at bounding box center [804, 14] width 13 height 13
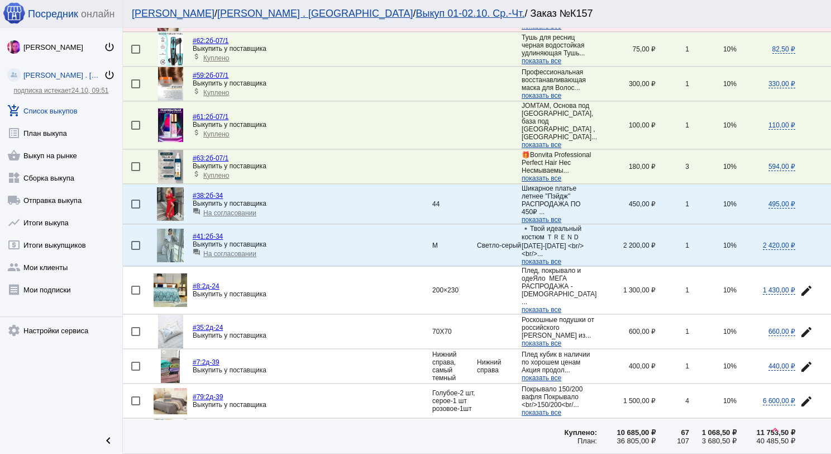
click at [218, 217] on span "На согласовании" at bounding box center [229, 213] width 53 height 8
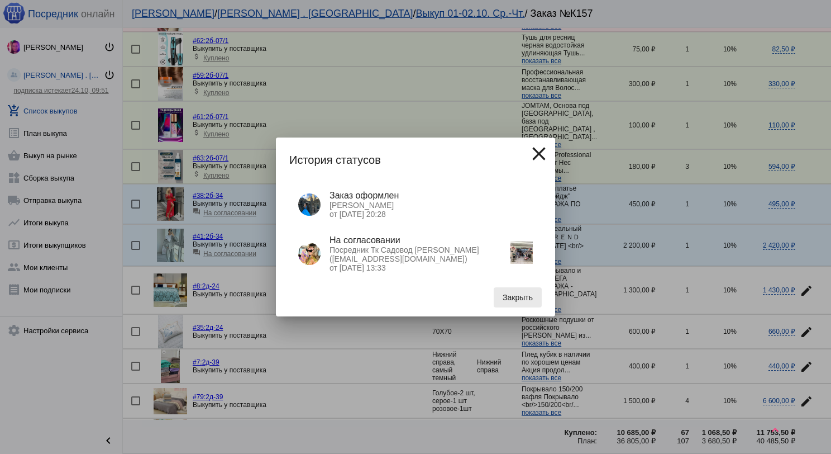
click at [500, 295] on button "Закрыть" at bounding box center [518, 297] width 48 height 20
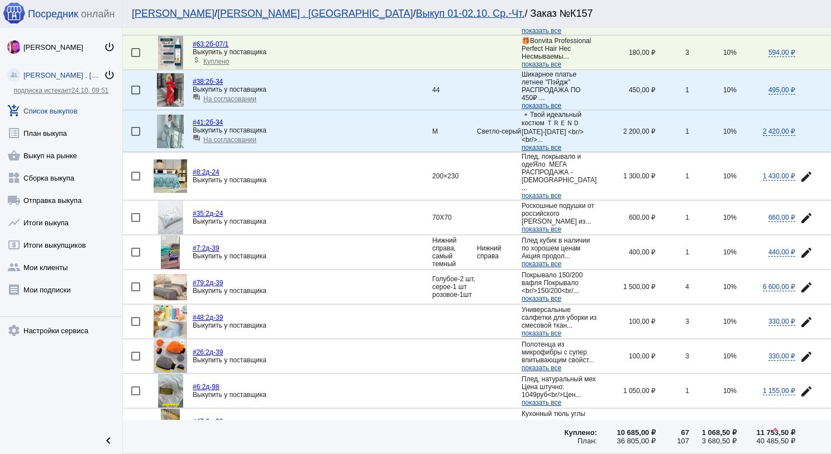
scroll to position [447, 0]
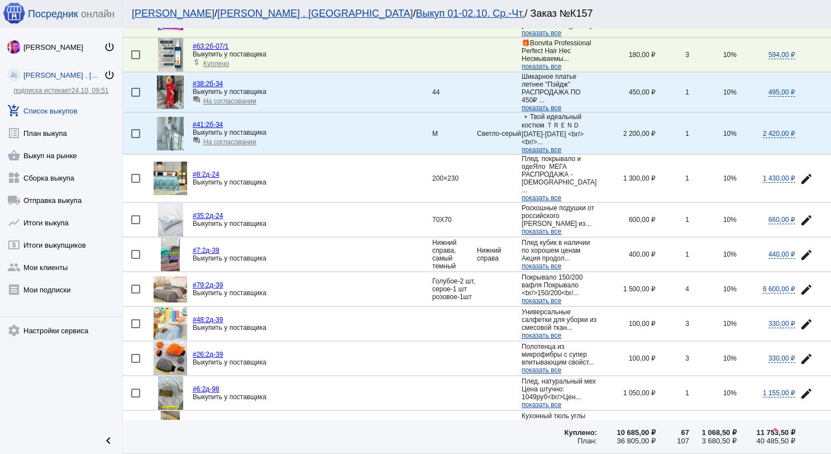
click at [167, 106] on img at bounding box center [170, 92] width 27 height 34
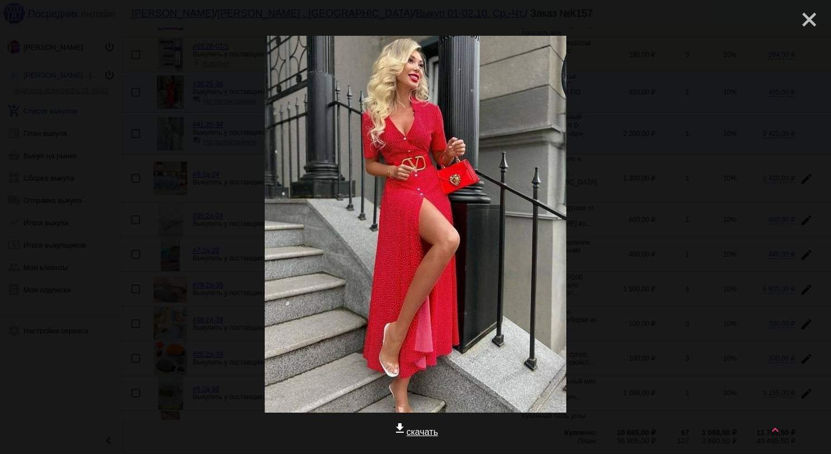
click at [800, 14] on mat-icon "close" at bounding box center [804, 14] width 13 height 13
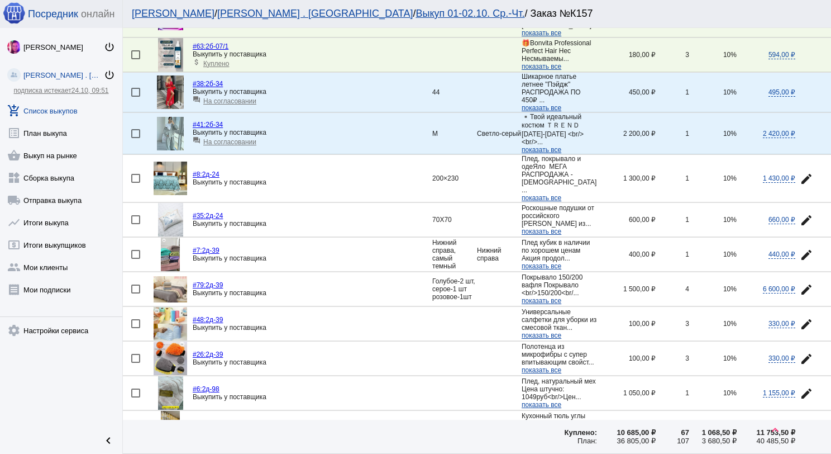
click at [173, 141] on img at bounding box center [170, 134] width 27 height 34
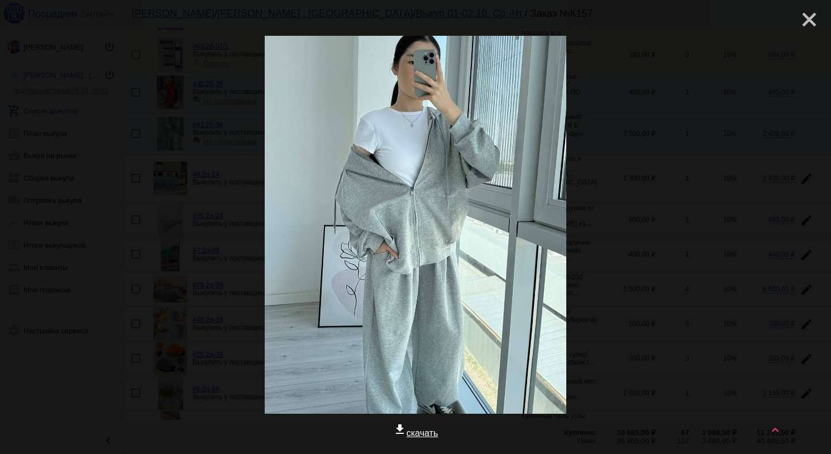
click at [800, 22] on mat-icon "close" at bounding box center [804, 14] width 13 height 13
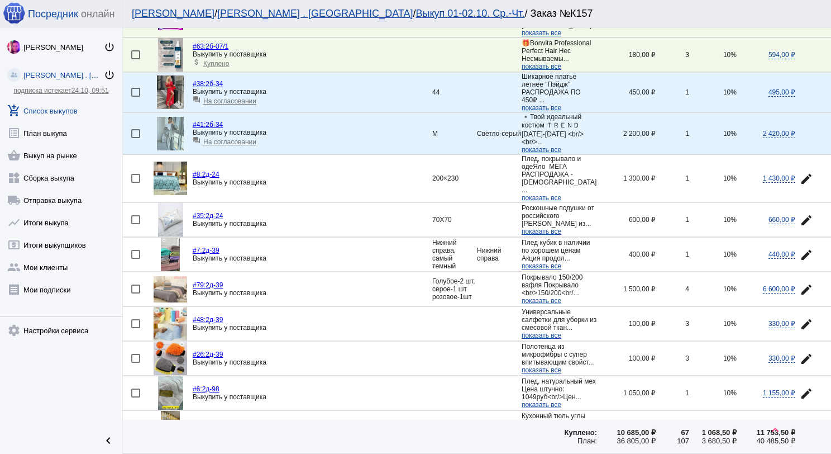
click at [56, 113] on link "add_shopping_cart Список выкупов" at bounding box center [61, 108] width 122 height 22
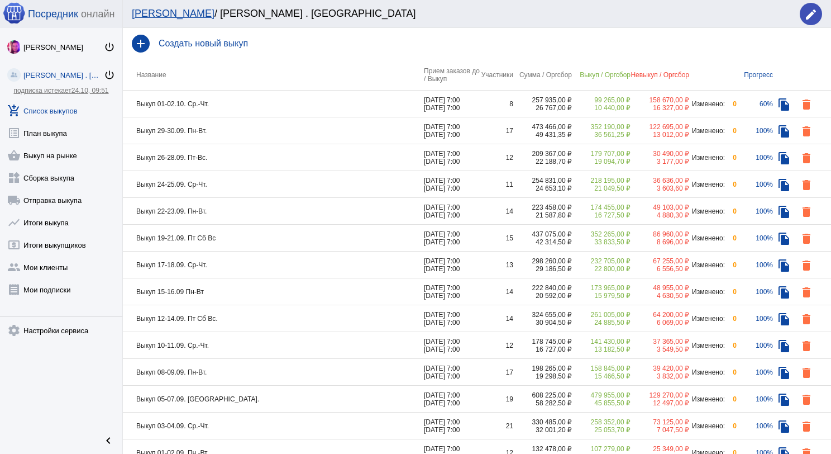
click at [256, 97] on td "Выкуп 01-02.10. Ср.-Чт." at bounding box center [273, 103] width 301 height 27
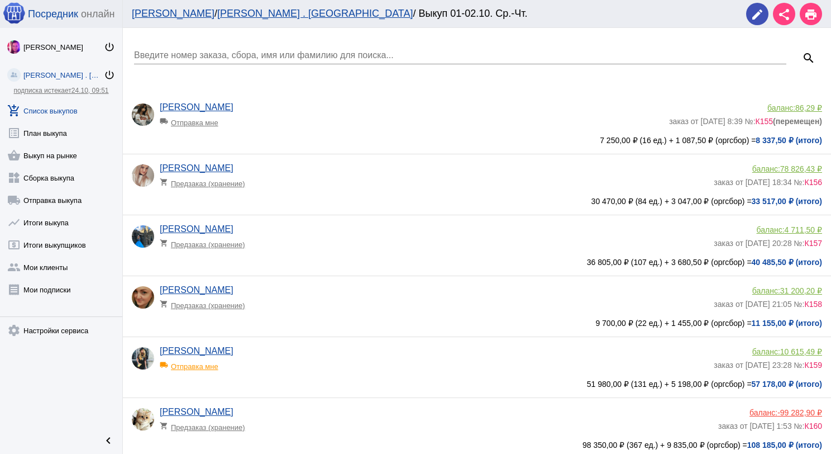
click at [313, 239] on app-delivery-type "shopping_cart Предзаказ (хранение)" at bounding box center [434, 241] width 549 height 15
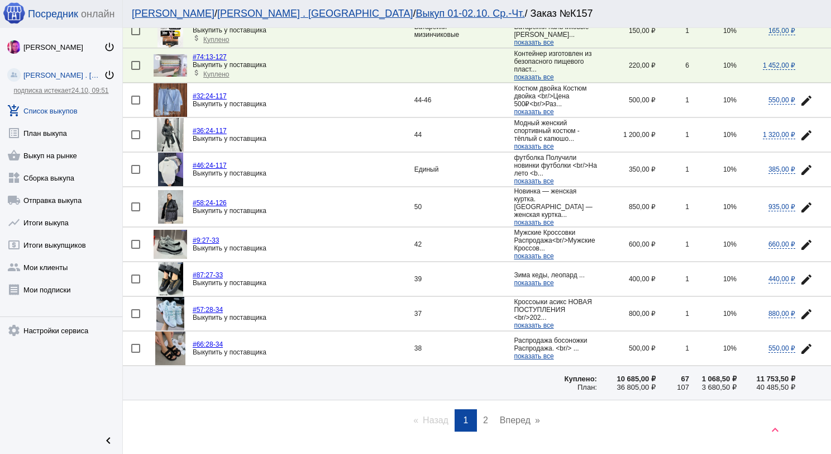
scroll to position [1504, 0]
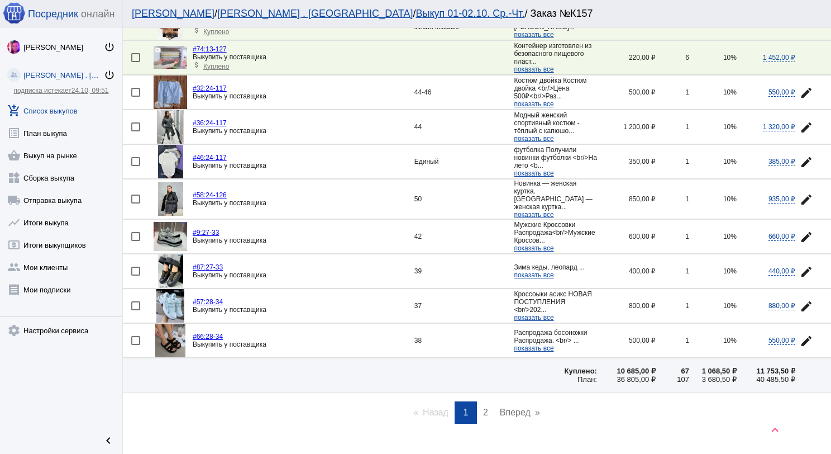
click at [483, 407] on span "2" at bounding box center [485, 411] width 5 height 9
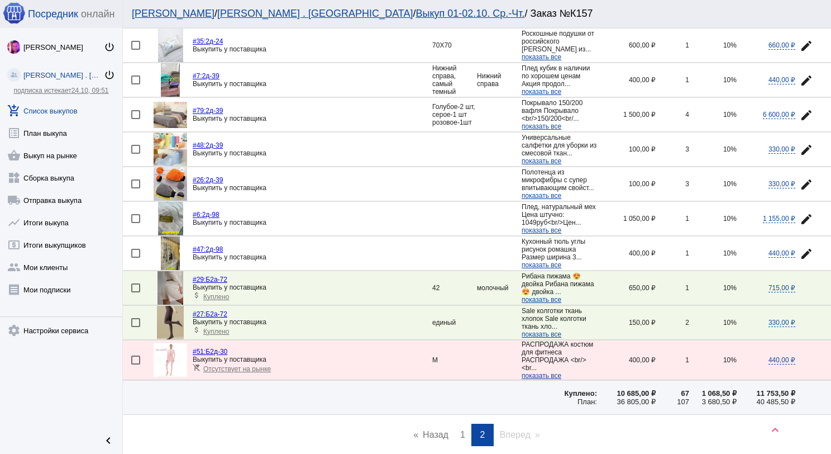
scroll to position [483, 0]
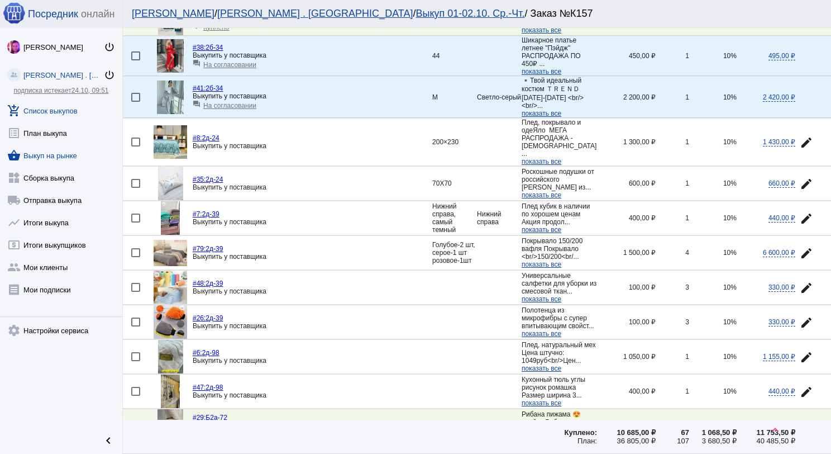
click at [69, 150] on link "shopping_basket Выкуп на рынке" at bounding box center [61, 153] width 122 height 22
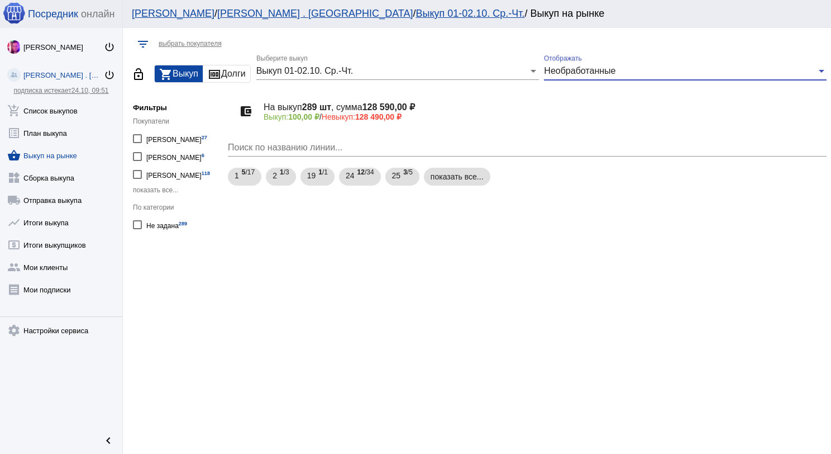
click at [595, 67] on span "Необработанные" at bounding box center [579, 70] width 71 height 9
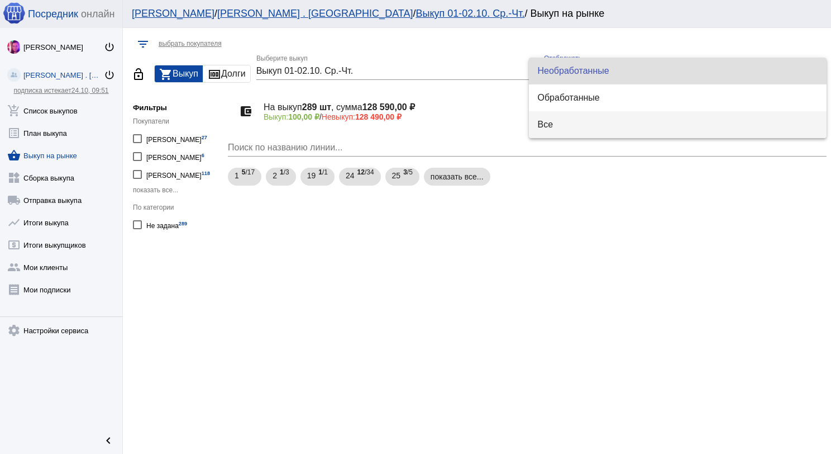
click at [583, 122] on span "Все" at bounding box center [678, 124] width 280 height 27
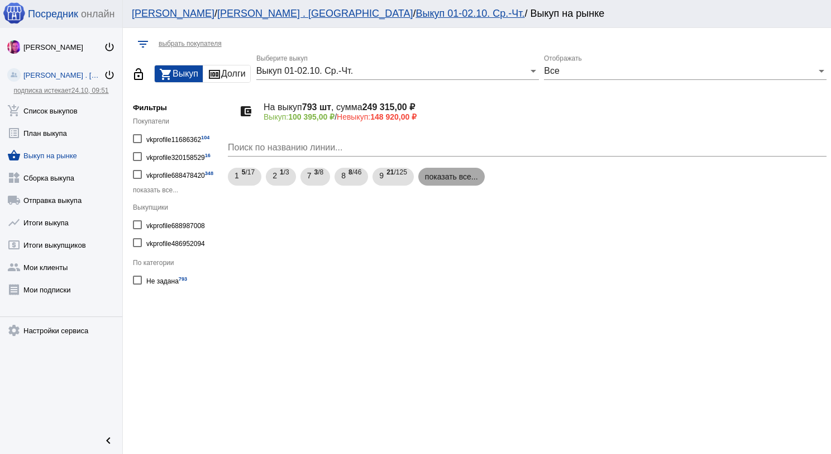
click at [454, 174] on mat-chip "показать все..." at bounding box center [451, 177] width 66 height 18
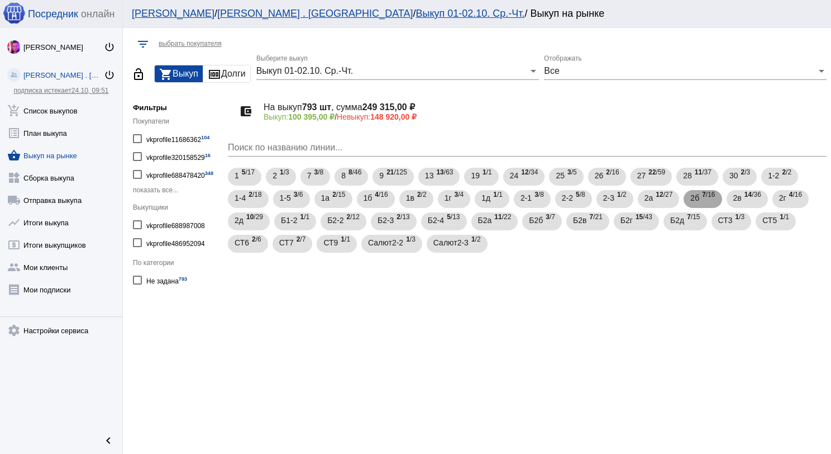
click at [710, 193] on span "7 /16" at bounding box center [708, 199] width 13 height 23
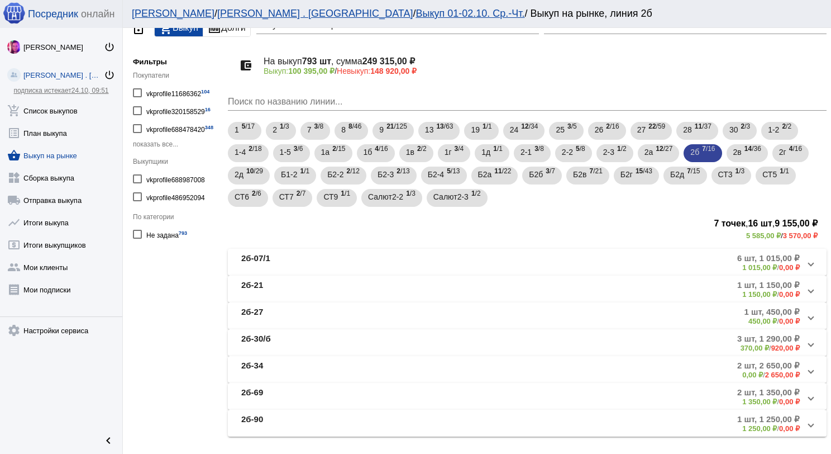
scroll to position [56, 0]
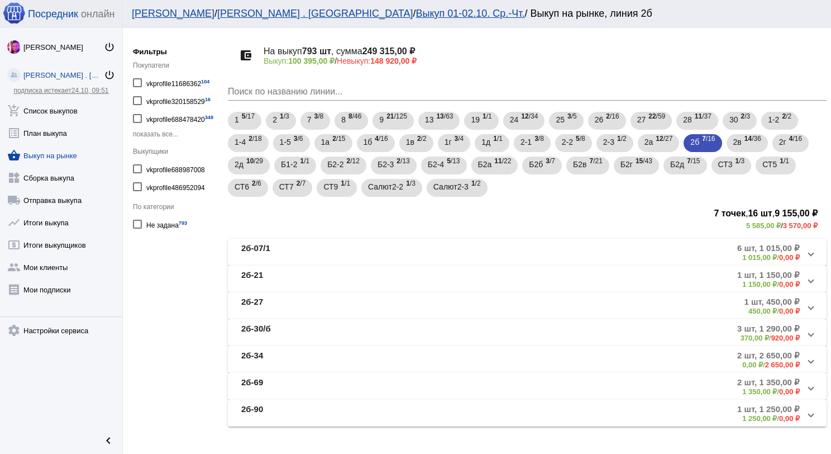
click at [428, 356] on mat-panel-description "2 шт, 2 650,00 ₽ 0,00 ₽ / 2 650,00 ₽" at bounding box center [613, 359] width 373 height 18
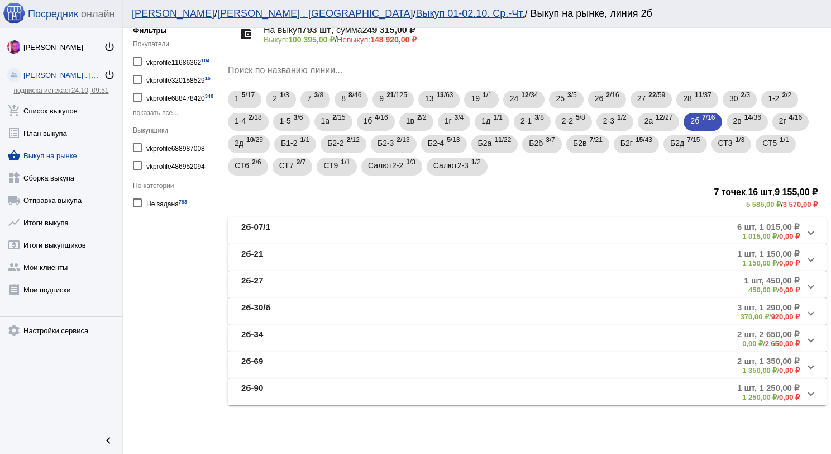
click at [447, 333] on mat-panel-description "2 шт, 2 650,00 ₽ 0,00 ₽ / 2 650,00 ₽" at bounding box center [613, 338] width 373 height 18
click at [409, 330] on mat-panel-title "2б-34" at bounding box center [329, 338] width 177 height 18
click at [447, 338] on mat-panel-description "2 шт, 2 650,00 ₽ 0,00 ₽ / 2 650,00 ₽" at bounding box center [613, 338] width 373 height 18
click at [342, 332] on mat-panel-title "2б-34" at bounding box center [329, 338] width 177 height 18
click at [333, 336] on mat-panel-title "2б-34" at bounding box center [329, 338] width 177 height 18
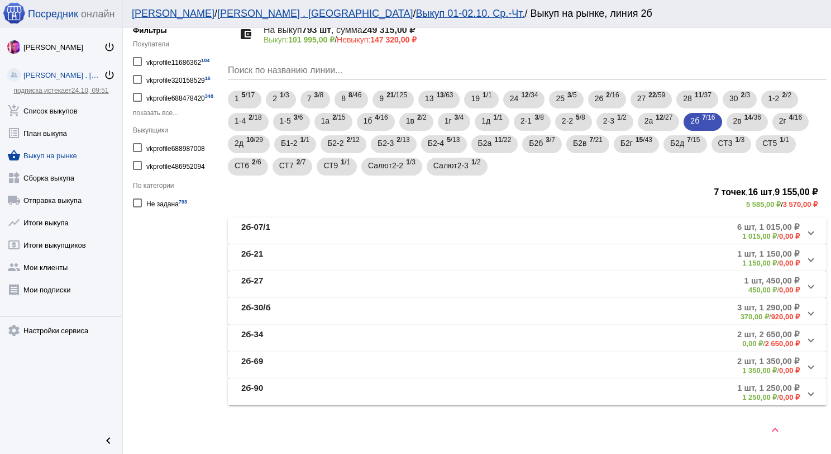
click at [320, 332] on mat-panel-title "2б-34" at bounding box center [329, 338] width 177 height 18
click at [317, 333] on mat-panel-title "2б-34" at bounding box center [329, 338] width 177 height 18
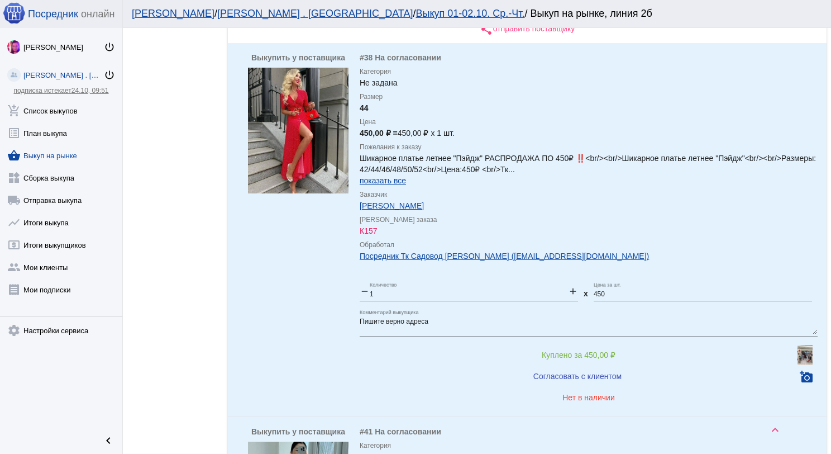
scroll to position [482, 0]
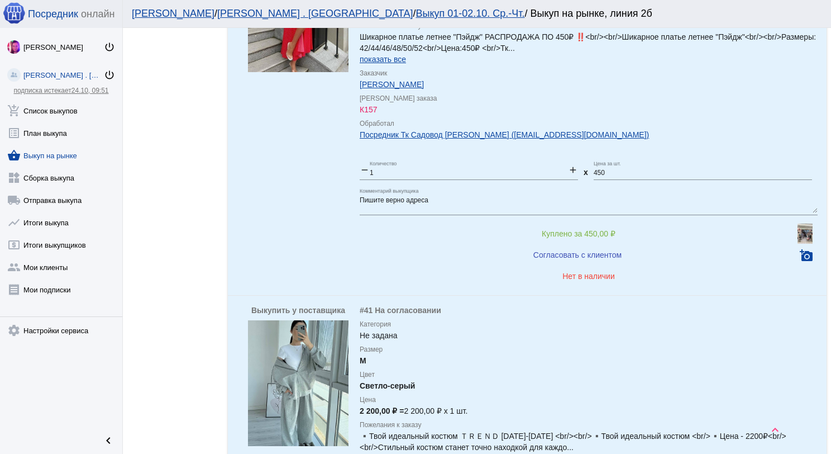
click at [800, 231] on img at bounding box center [805, 233] width 15 height 20
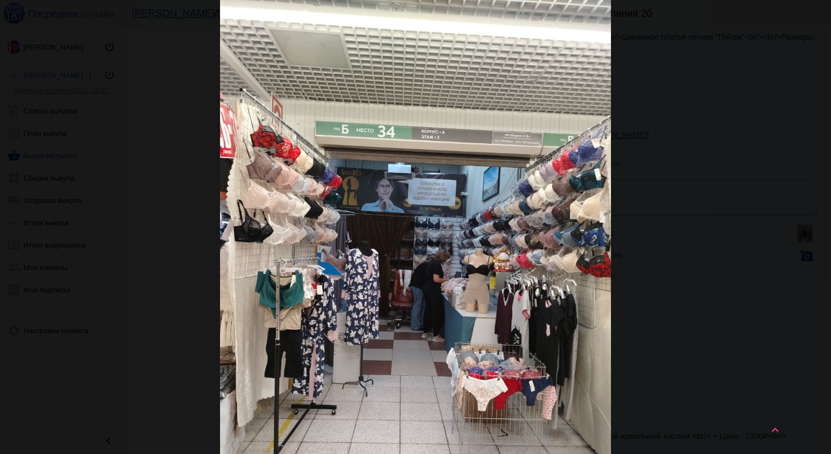
scroll to position [0, 0]
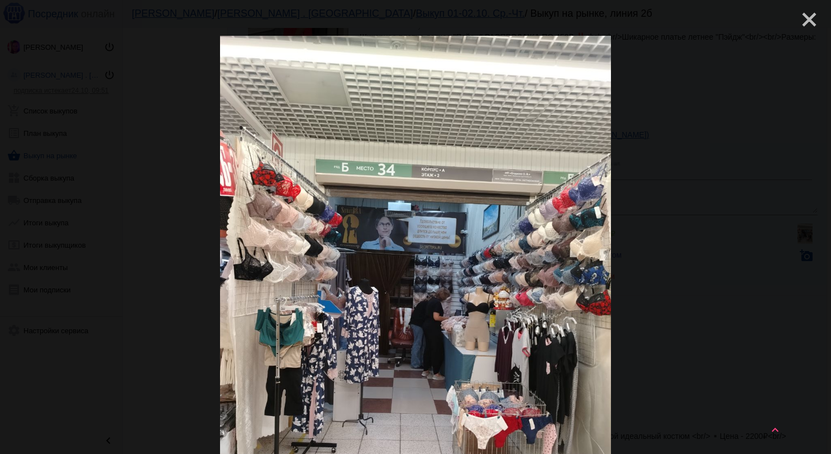
click at [802, 22] on mat-icon "close" at bounding box center [804, 14] width 13 height 13
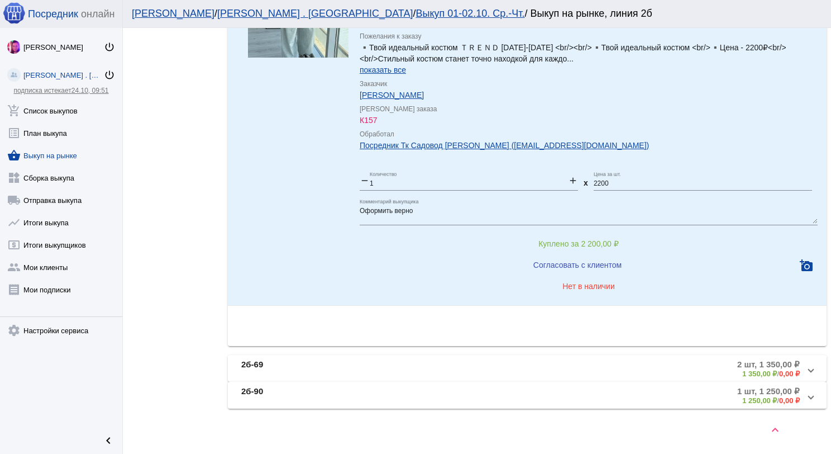
scroll to position [872, 0]
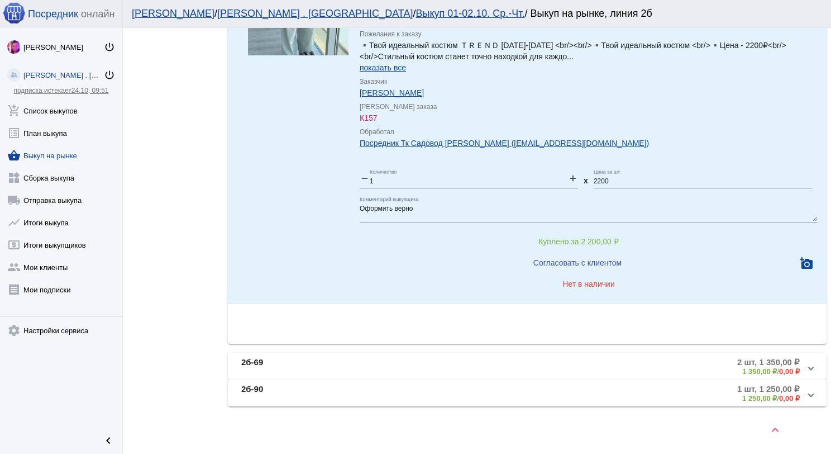
click at [484, 367] on mat-panel-description "2 шт, 1 350,00 ₽ 1 350,00 ₽ / 0,00 ₽" at bounding box center [613, 366] width 373 height 18
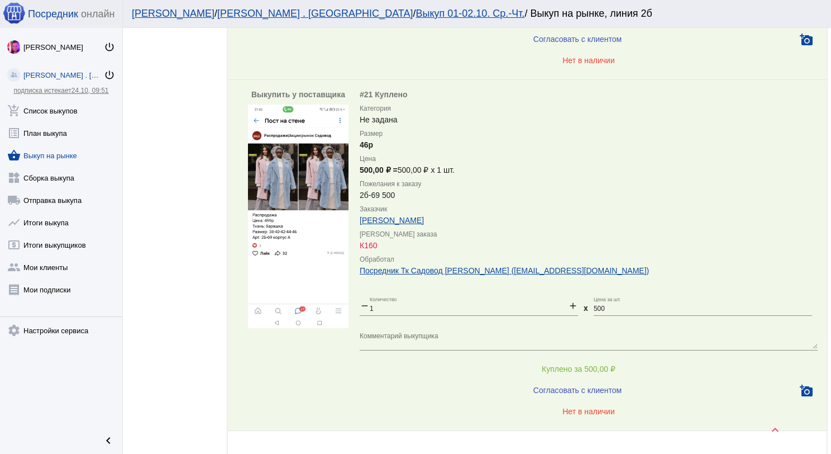
scroll to position [828, 0]
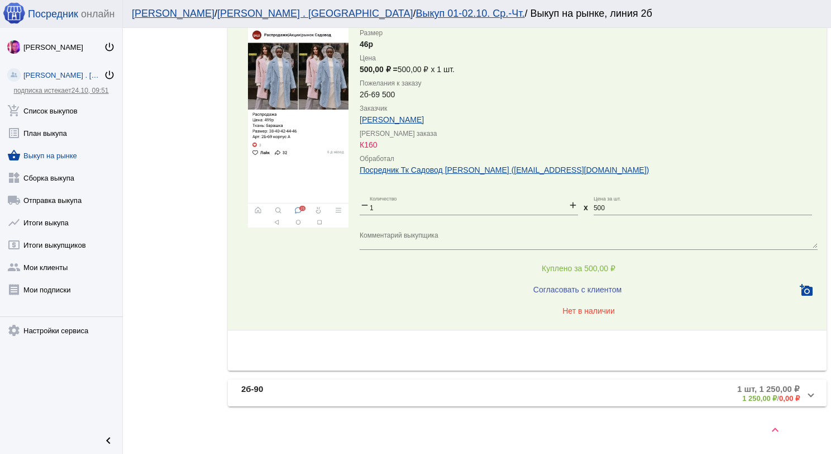
click at [376, 389] on mat-panel-title "2б-90" at bounding box center [329, 393] width 177 height 18
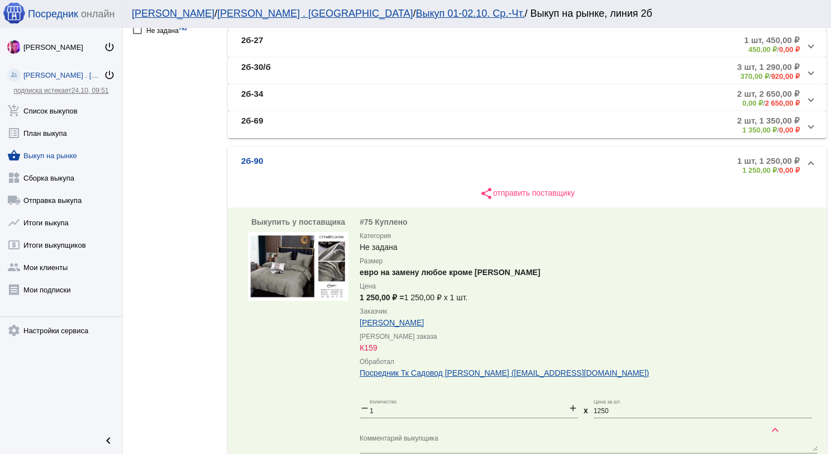
scroll to position [139, 0]
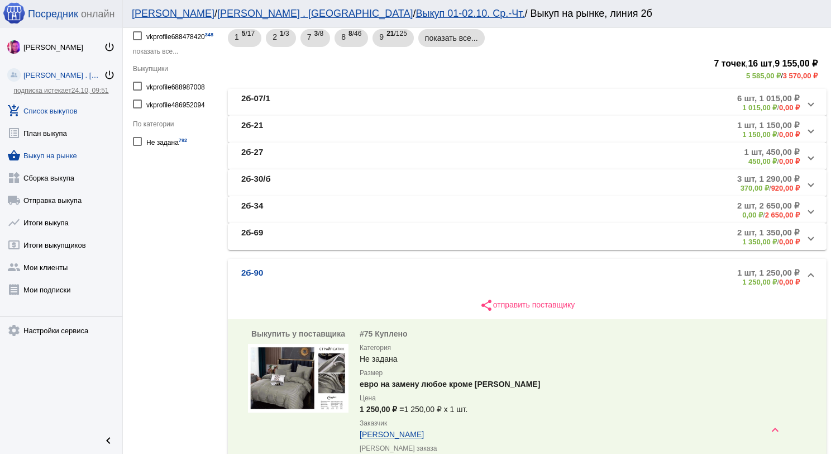
click at [55, 105] on link "add_shopping_cart Список выкупов" at bounding box center [61, 108] width 122 height 22
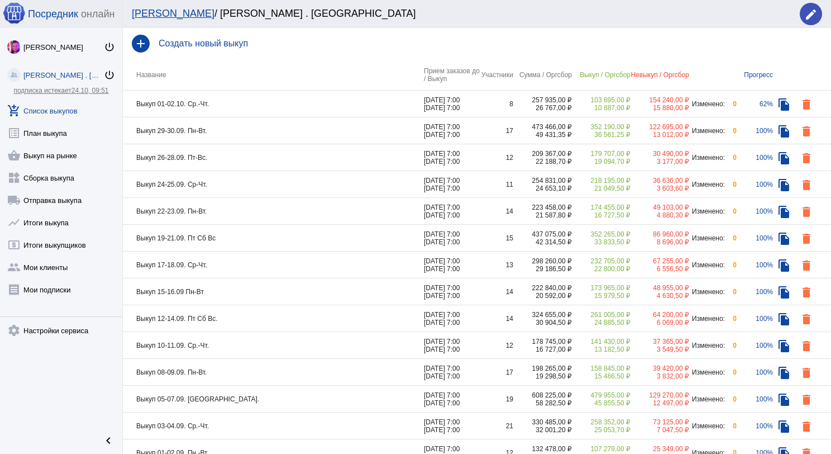
click at [240, 101] on td "Выкуп 01-02.10. Ср.-Чт." at bounding box center [273, 103] width 301 height 27
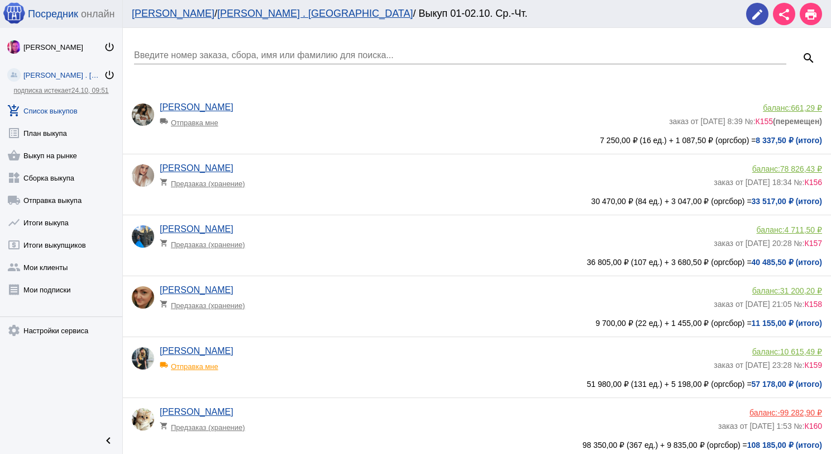
click at [307, 130] on div "Елена Борисова local_shipping Отправка мне" at bounding box center [414, 117] width 509 height 30
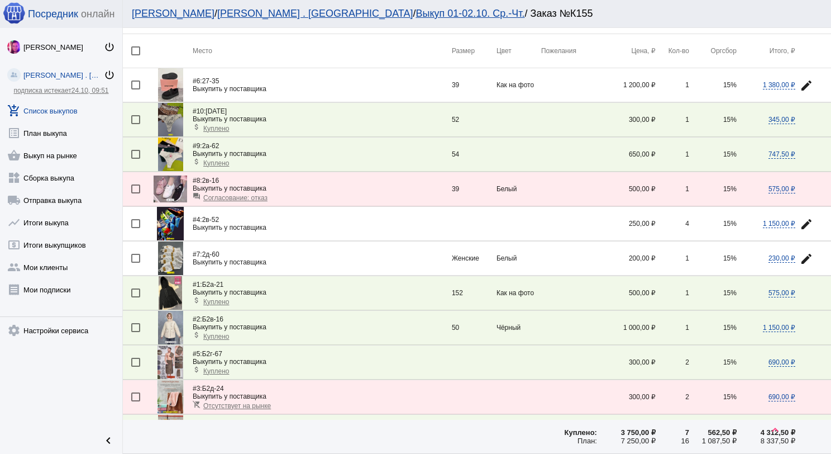
scroll to position [45, 0]
click at [168, 185] on img at bounding box center [171, 189] width 34 height 27
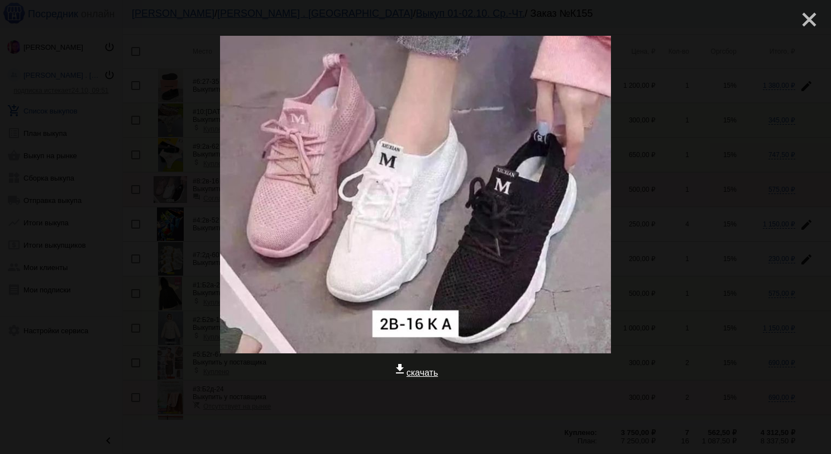
click at [805, 11] on mat-icon "close" at bounding box center [804, 14] width 13 height 13
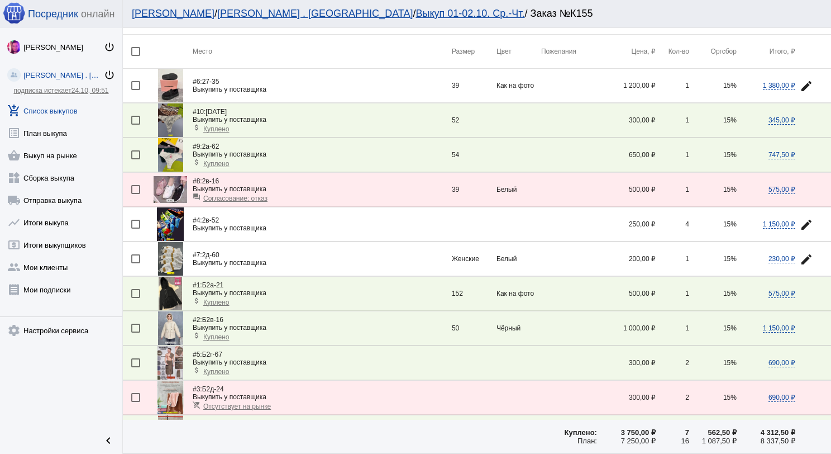
click at [68, 115] on link "add_shopping_cart Список выкупов" at bounding box center [61, 108] width 122 height 22
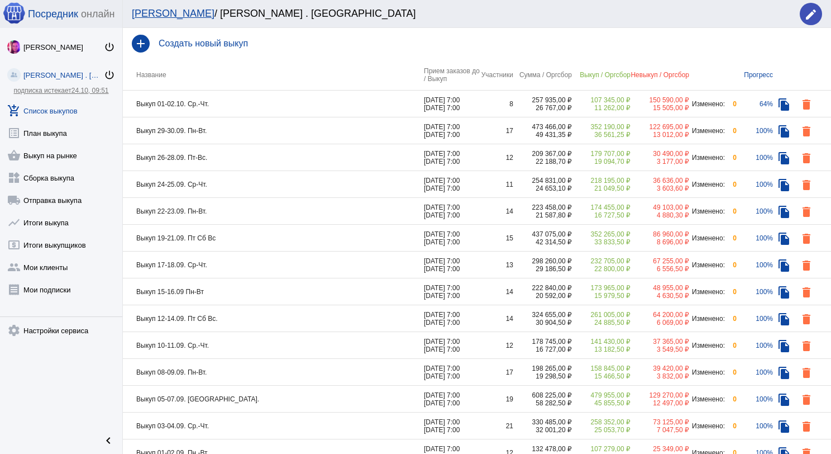
click at [276, 127] on td "Выкуп 29-30.09. Пн-Вт." at bounding box center [273, 130] width 301 height 27
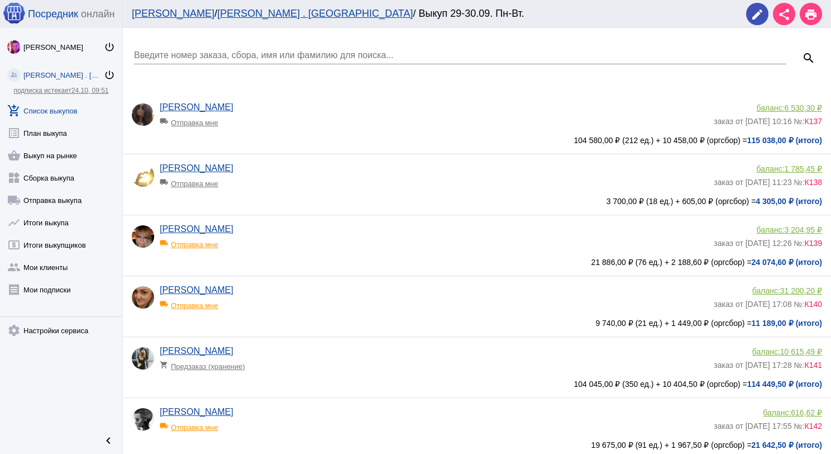
click at [250, 53] on input "Введите номер заказа, сбора, имя или фамилию для поиска..." at bounding box center [460, 55] width 652 height 10
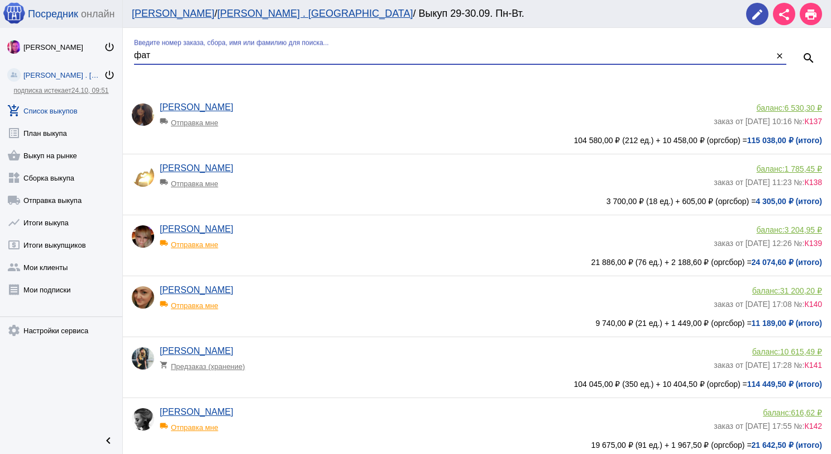
type input "фат"
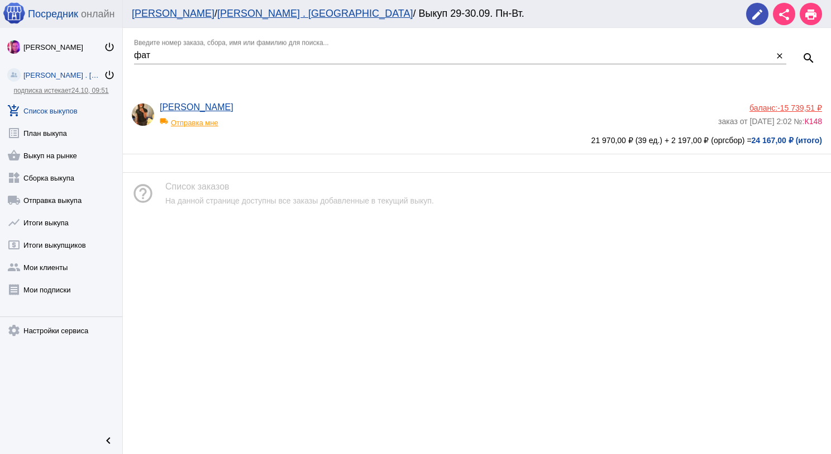
click at [793, 106] on span "-15 739,51 ₽" at bounding box center [800, 107] width 45 height 9
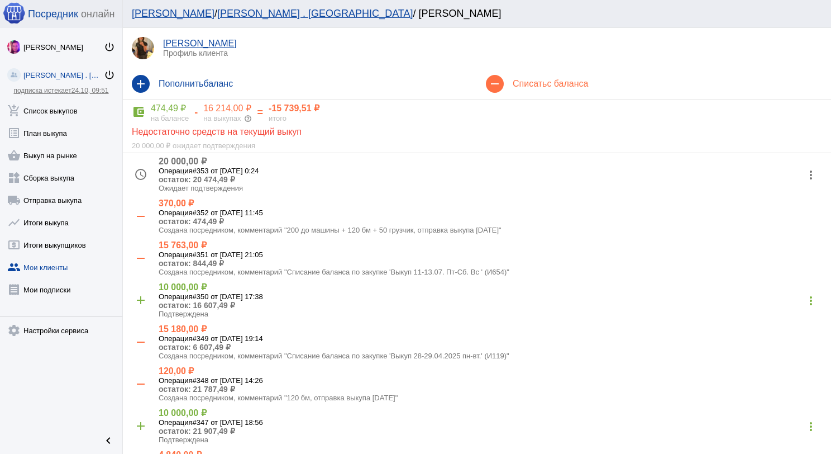
click at [519, 78] on div "remove Списать с баланса" at bounding box center [654, 83] width 354 height 31
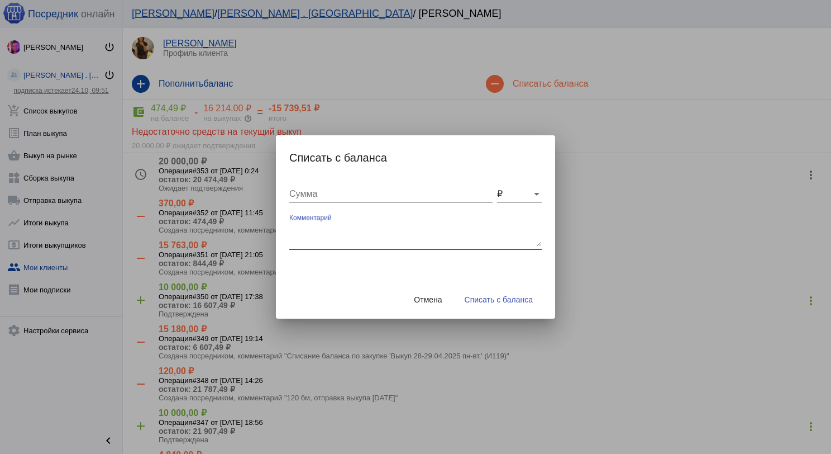
click at [357, 231] on textarea "Комментарий" at bounding box center [415, 235] width 252 height 22
type textarea "120 бм + 50 грузчик, отправка выкупа 01.10.2025"
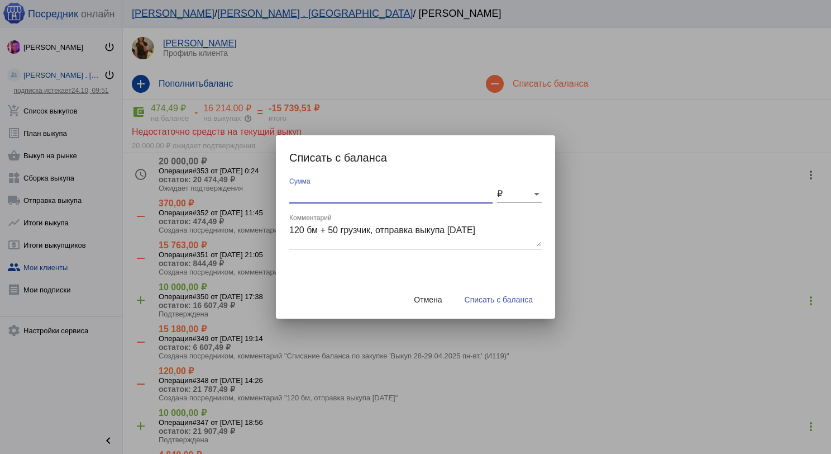
click at [428, 194] on input "Сумма" at bounding box center [390, 194] width 203 height 10
type input "170"
click at [527, 299] on span "Списать с баланса" at bounding box center [499, 299] width 68 height 9
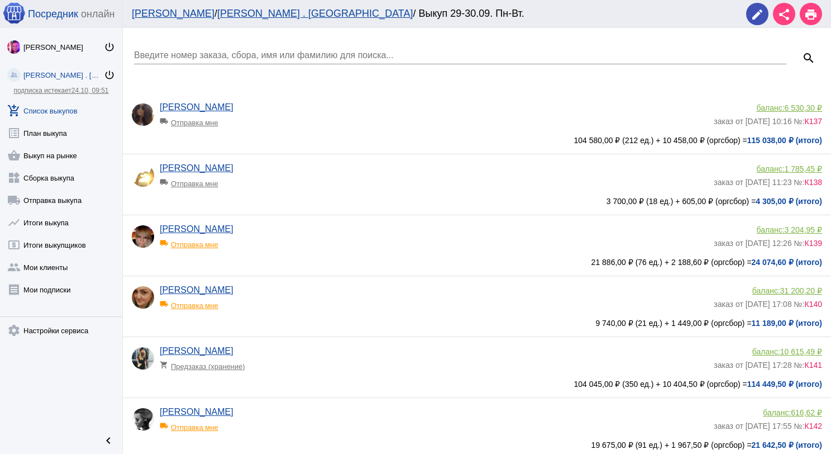
click at [261, 49] on div "Введите номер заказа, сбора, имя или фамилию для поиска..." at bounding box center [460, 51] width 652 height 25
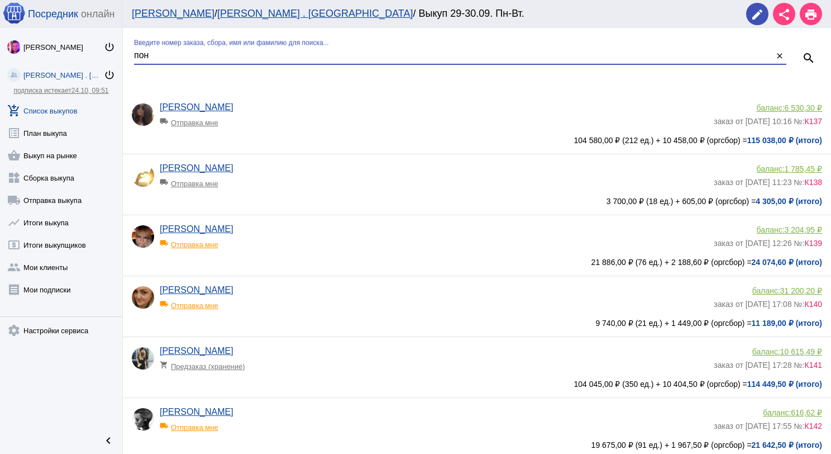
type input "пон"
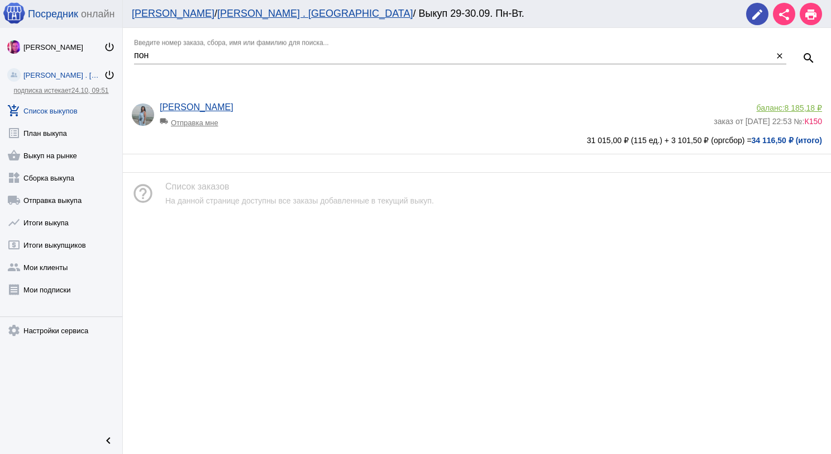
click at [767, 106] on div "баланс: 8 185,18 ₽" at bounding box center [768, 107] width 108 height 9
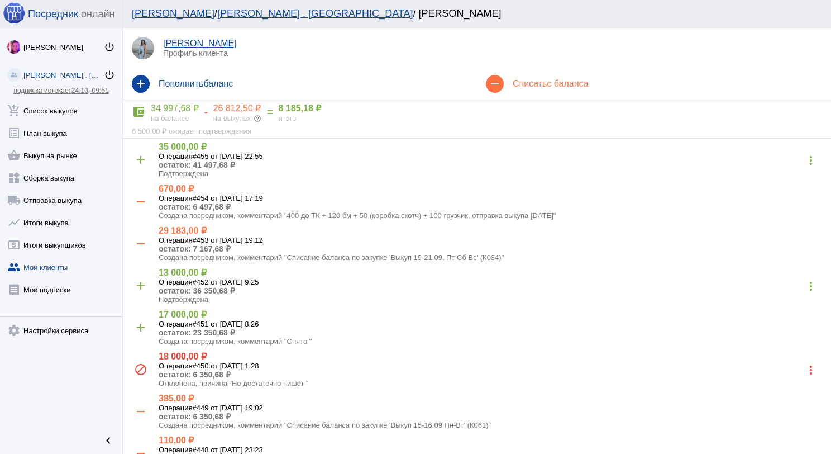
click at [559, 87] on span "с баланса" at bounding box center [567, 83] width 41 height 9
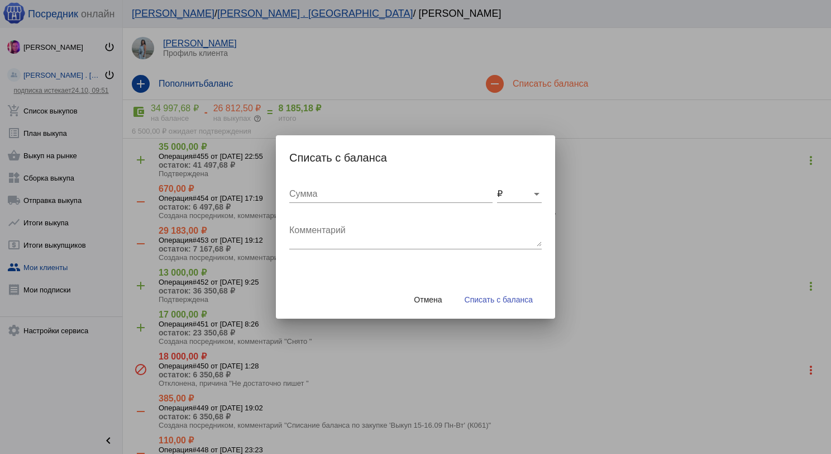
click at [368, 240] on textarea "Комментарий" at bounding box center [415, 235] width 252 height 22
type textarea "200 до ТК + 120 бм + 50 грузчик, отправка выкупа 01.10.2025"
click at [346, 194] on input "Сумма" at bounding box center [390, 194] width 203 height 10
type input "370"
click at [508, 303] on span "Списать с баланса" at bounding box center [499, 299] width 68 height 9
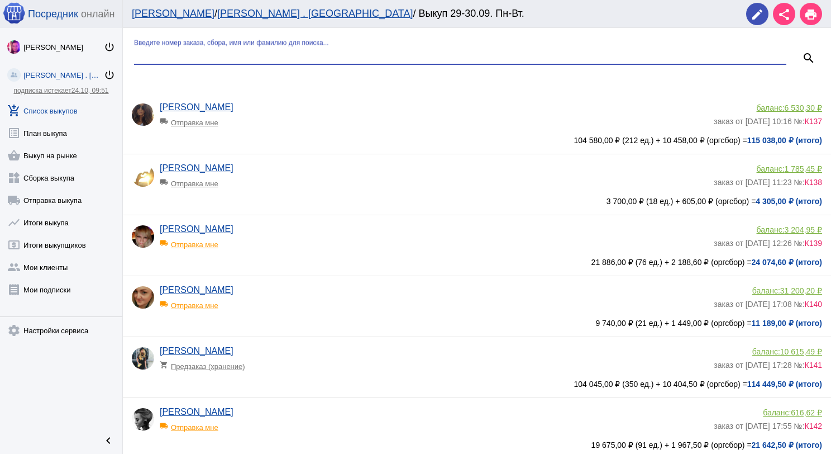
click at [208, 52] on input "Введите номер заказа, сбора, имя или фамилию для поиска..." at bounding box center [460, 55] width 652 height 10
type input "кат"
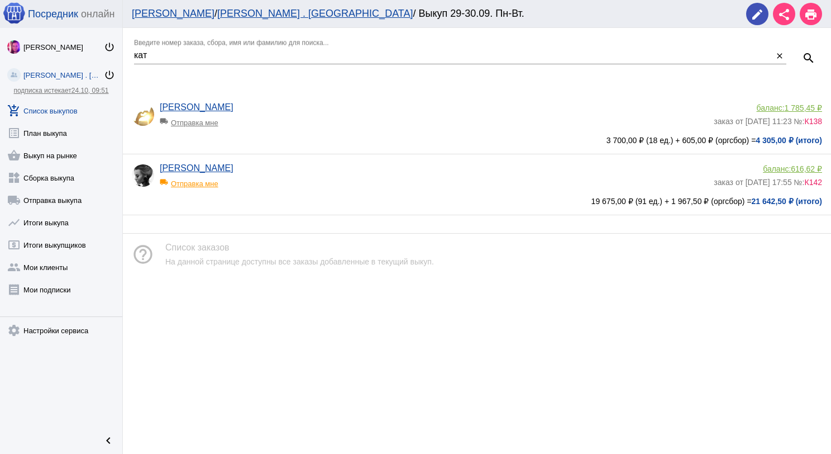
click at [801, 169] on span "616,62 ₽" at bounding box center [806, 168] width 31 height 9
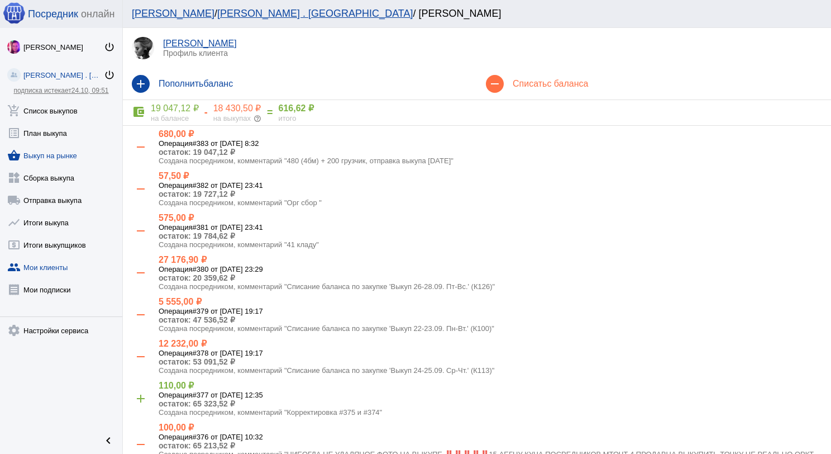
click at [68, 160] on link "shopping_basket Выкуп на рынке" at bounding box center [61, 153] width 122 height 22
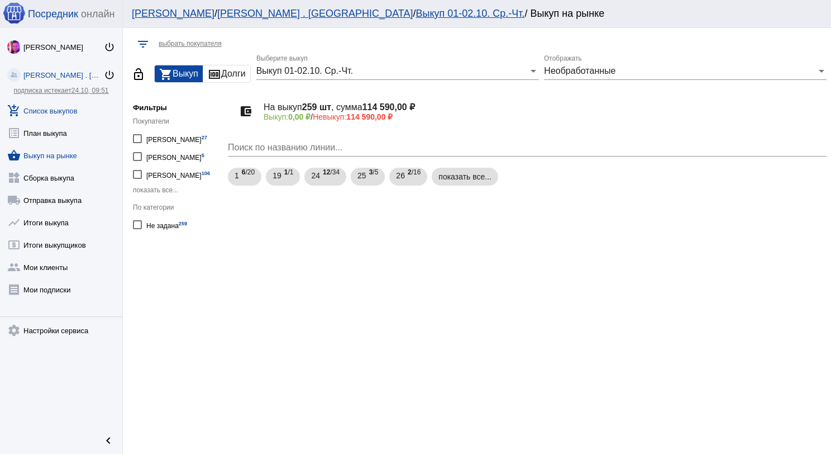
click at [59, 102] on link "add_shopping_cart Список выкупов" at bounding box center [61, 108] width 122 height 22
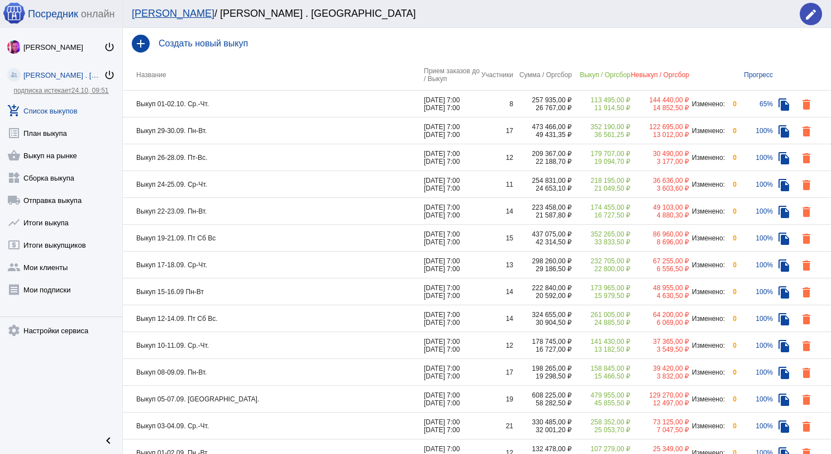
click at [307, 104] on td "Выкуп 01-02.10. Ср.-Чт." at bounding box center [273, 103] width 301 height 27
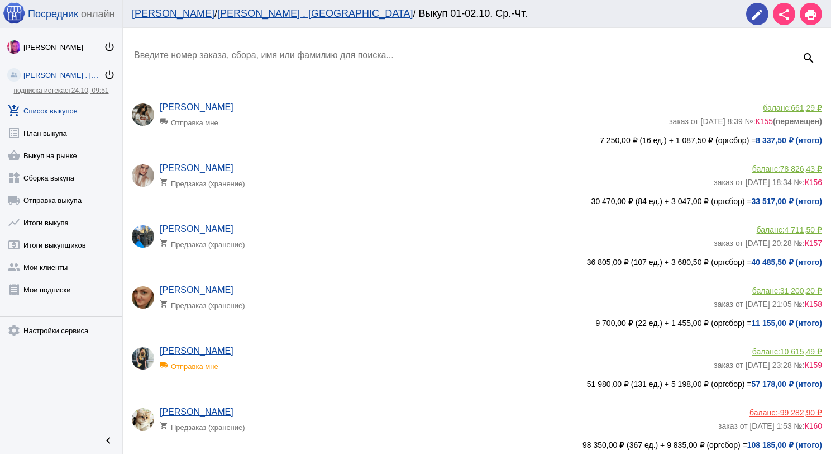
click at [309, 239] on app-delivery-type "shopping_cart Предзаказ (хранение)" at bounding box center [434, 241] width 549 height 15
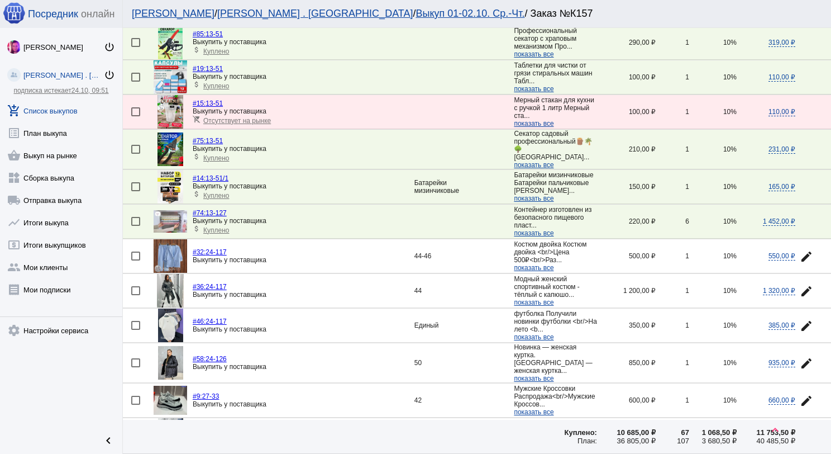
scroll to position [1504, 0]
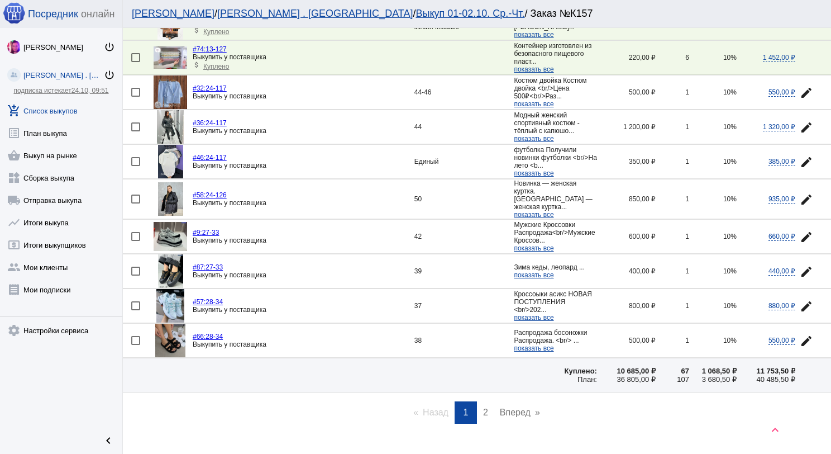
click at [483, 407] on span "2" at bounding box center [485, 411] width 5 height 9
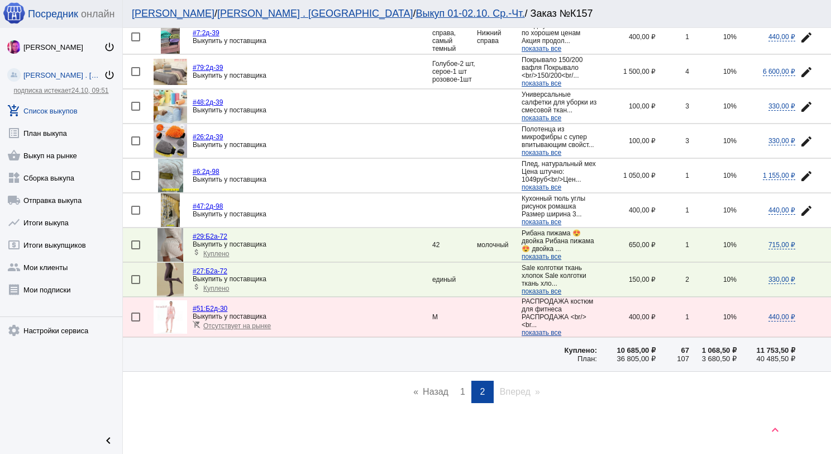
scroll to position [707, 0]
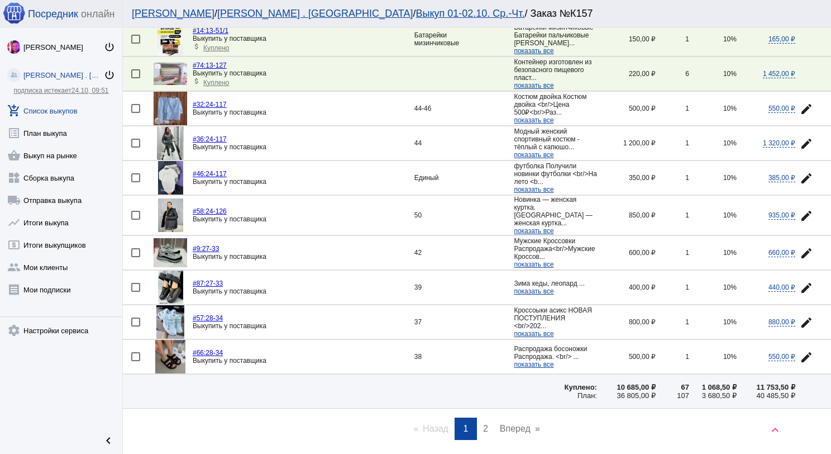
scroll to position [1504, 0]
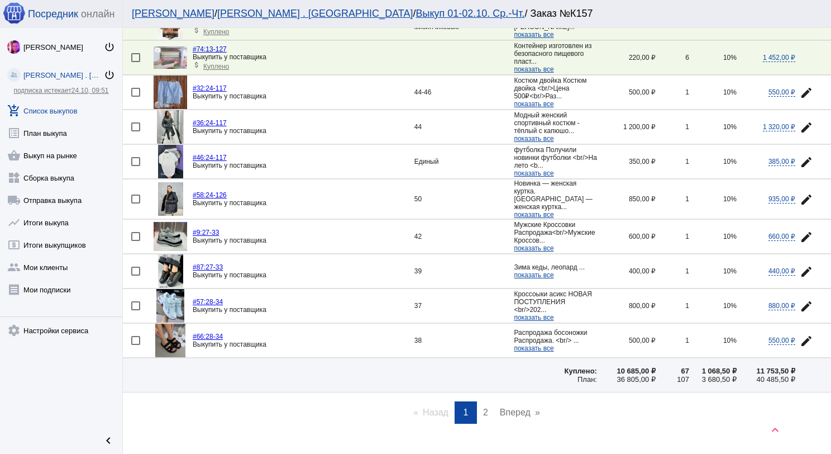
click at [478, 401] on link "page 2" at bounding box center [486, 412] width 16 height 22
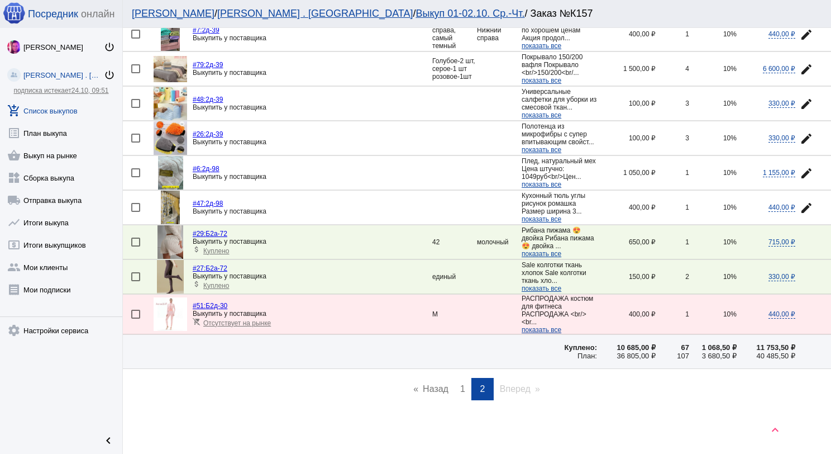
scroll to position [707, 0]
click at [62, 152] on link "shopping_basket Выкуп на рынке" at bounding box center [61, 153] width 122 height 22
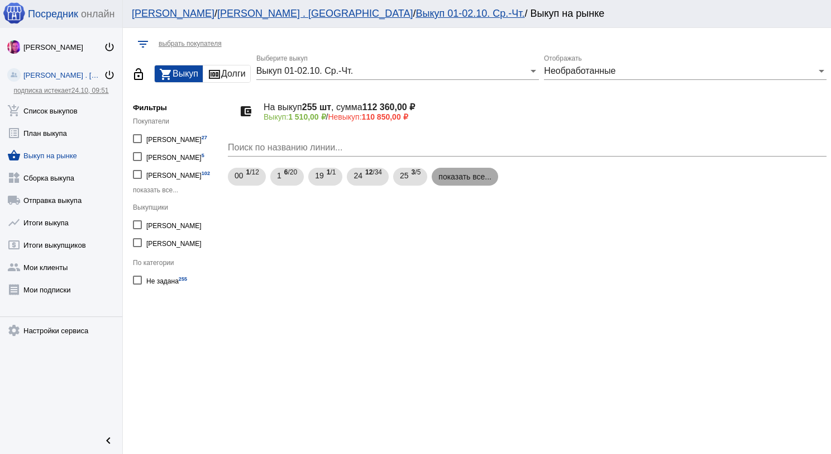
click at [470, 184] on mat-chip "показать все..." at bounding box center [465, 177] width 66 height 18
